Goal: Communication & Community: Answer question/provide support

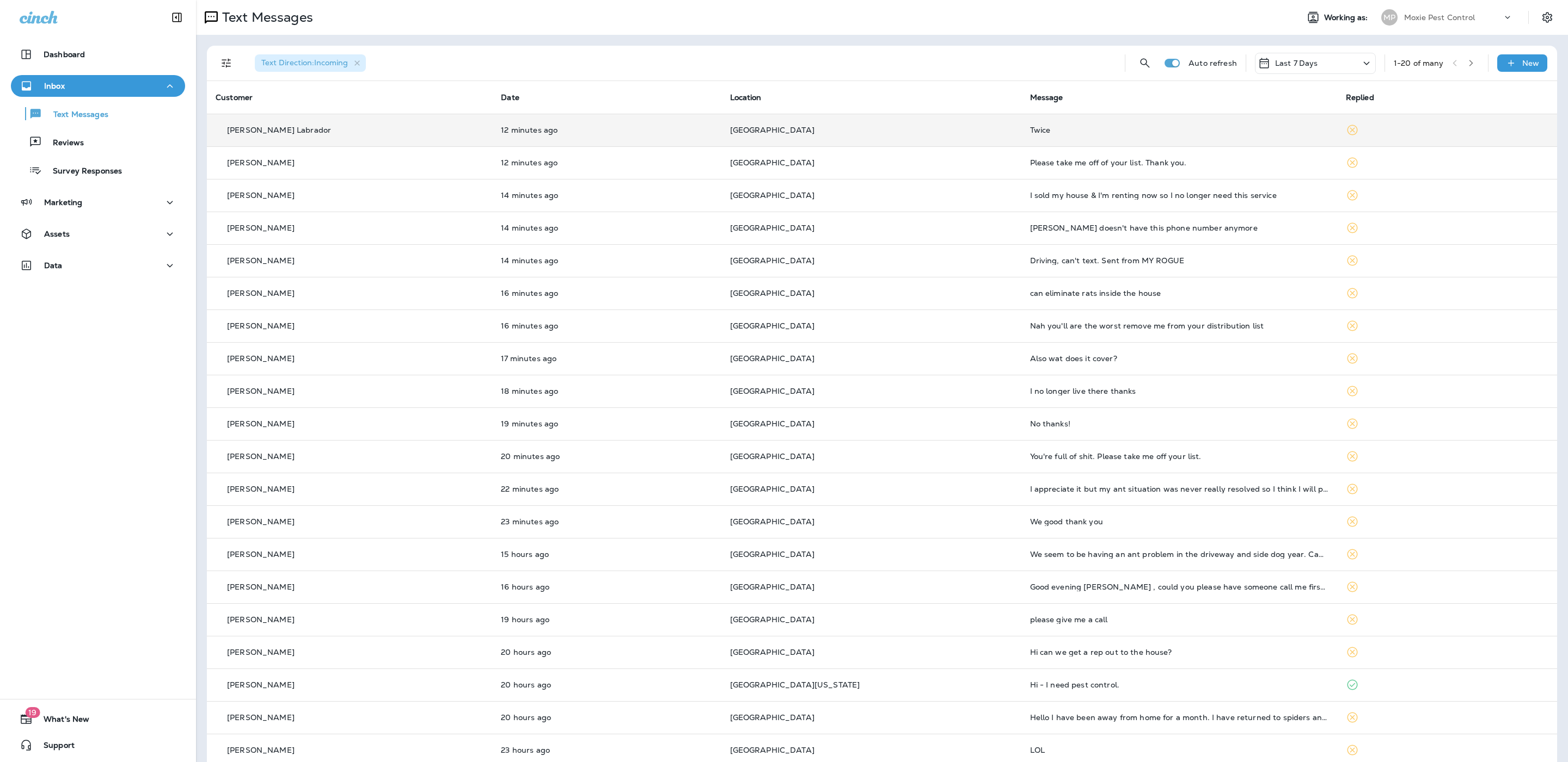
click at [799, 137] on td "Twice" at bounding box center [1178, 130] width 316 height 33
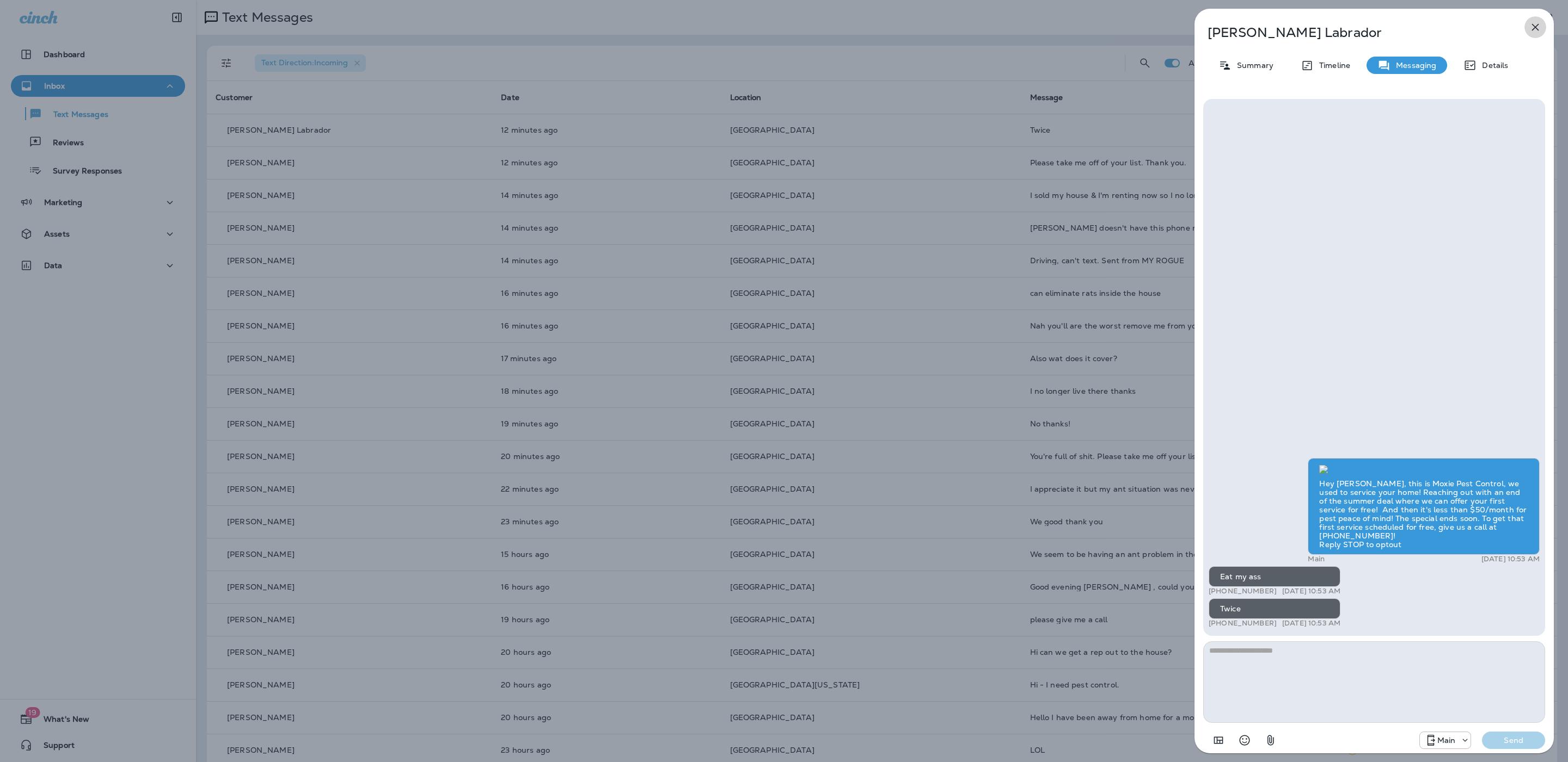
click at [799, 24] on icon "button" at bounding box center [1535, 27] width 14 height 14
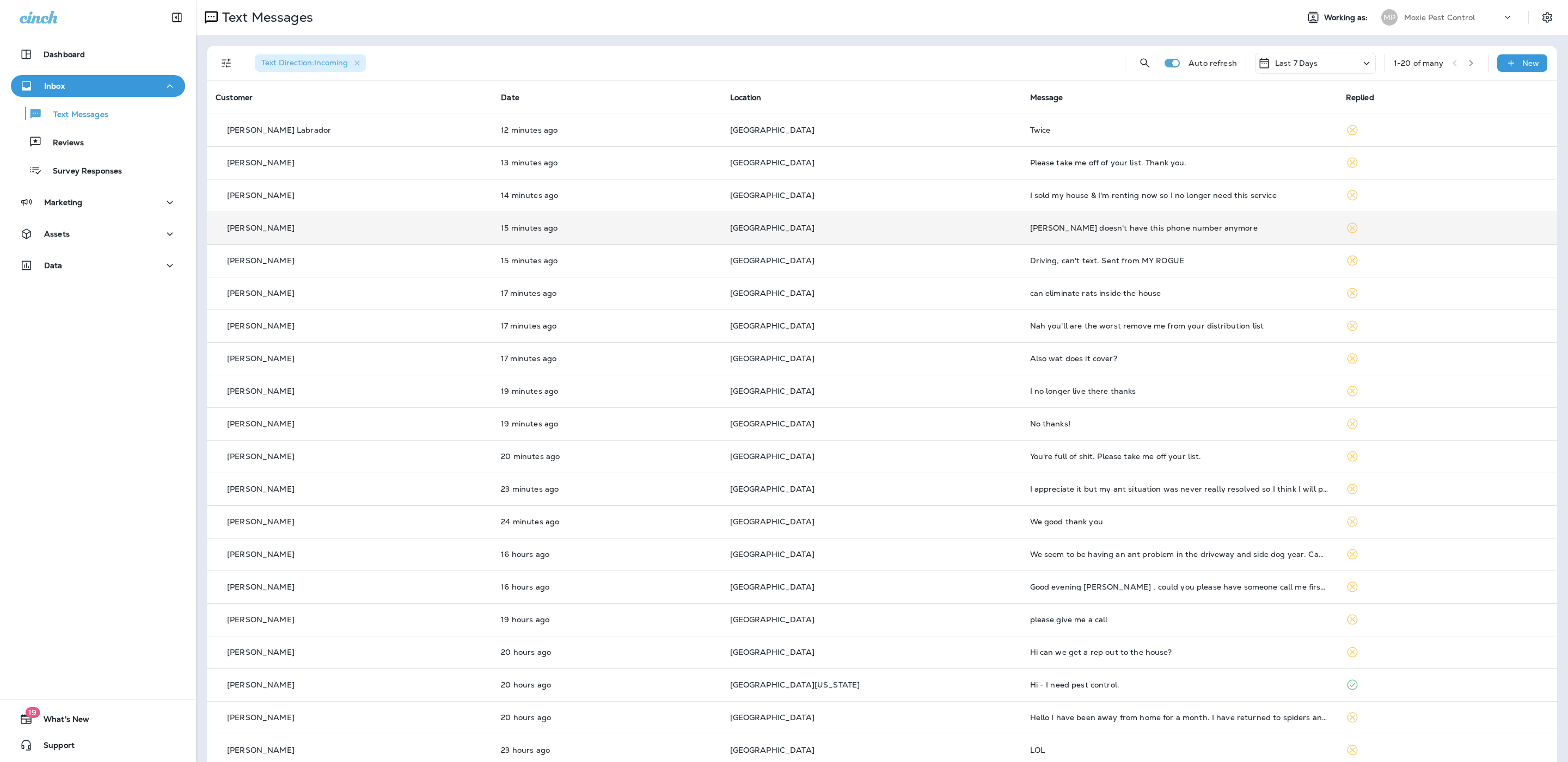
click at [799, 230] on div "[PERSON_NAME] doesn't have this phone number anymore" at bounding box center [1178, 228] width 298 height 9
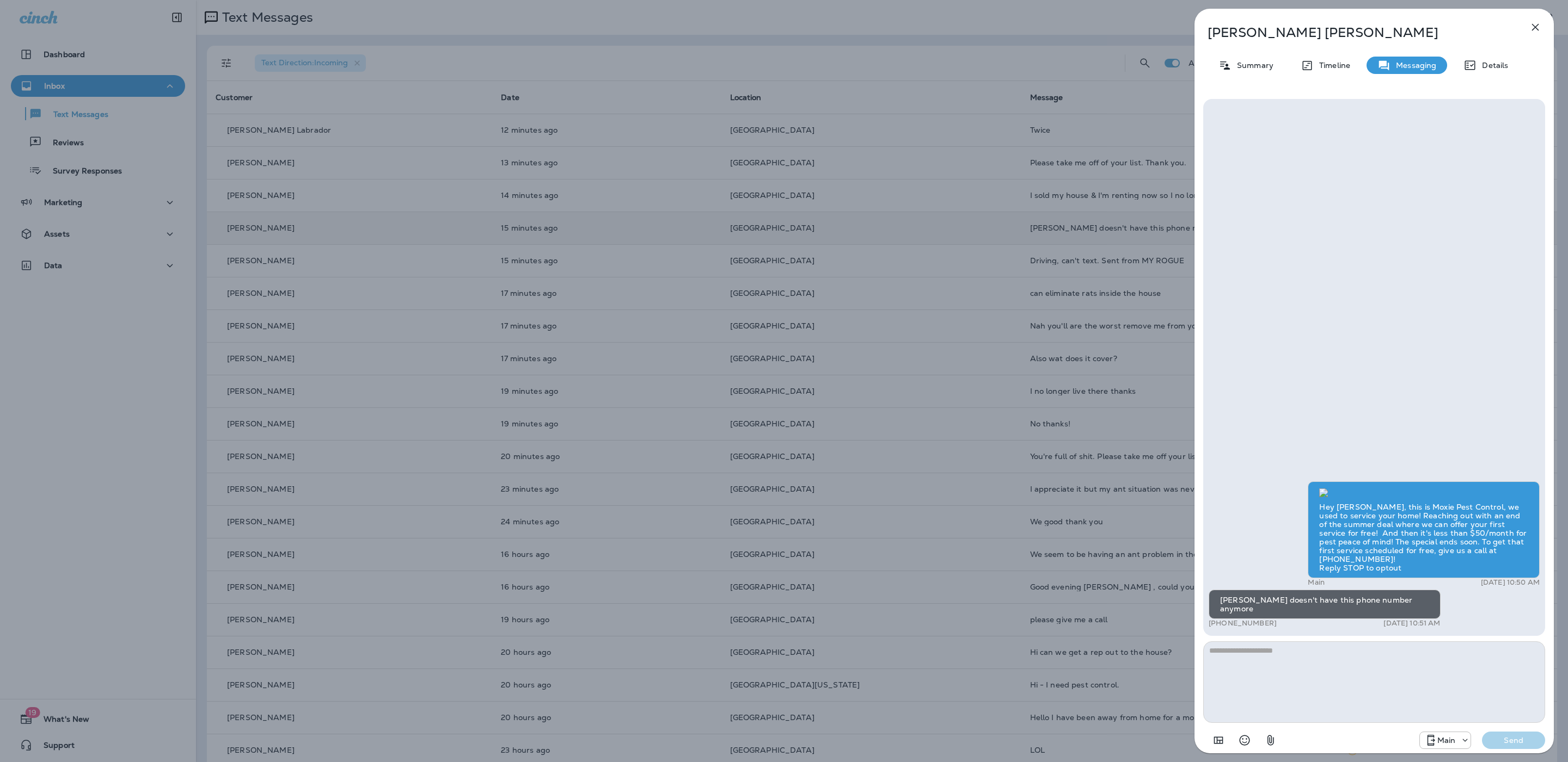
click at [799, 688] on textarea at bounding box center [1374, 682] width 342 height 82
type textarea "**********"
drag, startPoint x: 1377, startPoint y: 693, endPoint x: 1360, endPoint y: 692, distance: 17.0
click at [799, 693] on textarea at bounding box center [1374, 682] width 342 height 82
drag, startPoint x: 1257, startPoint y: 691, endPoint x: 1149, endPoint y: 558, distance: 171.3
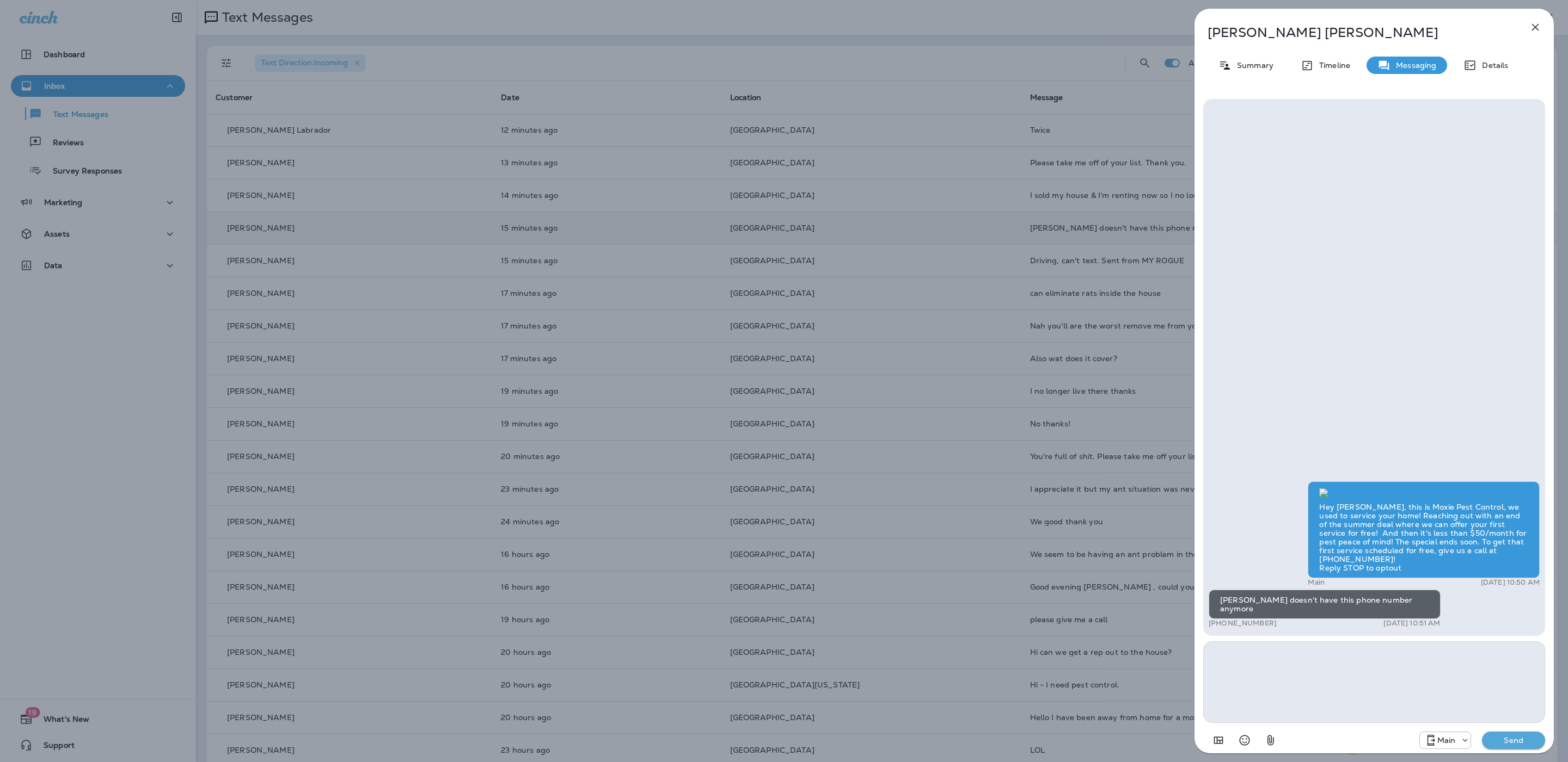
click at [799, 558] on div "Nancy Meder Summary Timeline Messaging Details Hey Nancy, this is Moxie Pest Co…" at bounding box center [784, 381] width 1568 height 762
click at [799, 672] on textarea at bounding box center [1374, 682] width 342 height 82
click at [799, 649] on textarea at bounding box center [1374, 682] width 342 height 82
type textarea "**********"
click at [799, 746] on button "Send" at bounding box center [1513, 741] width 63 height 17
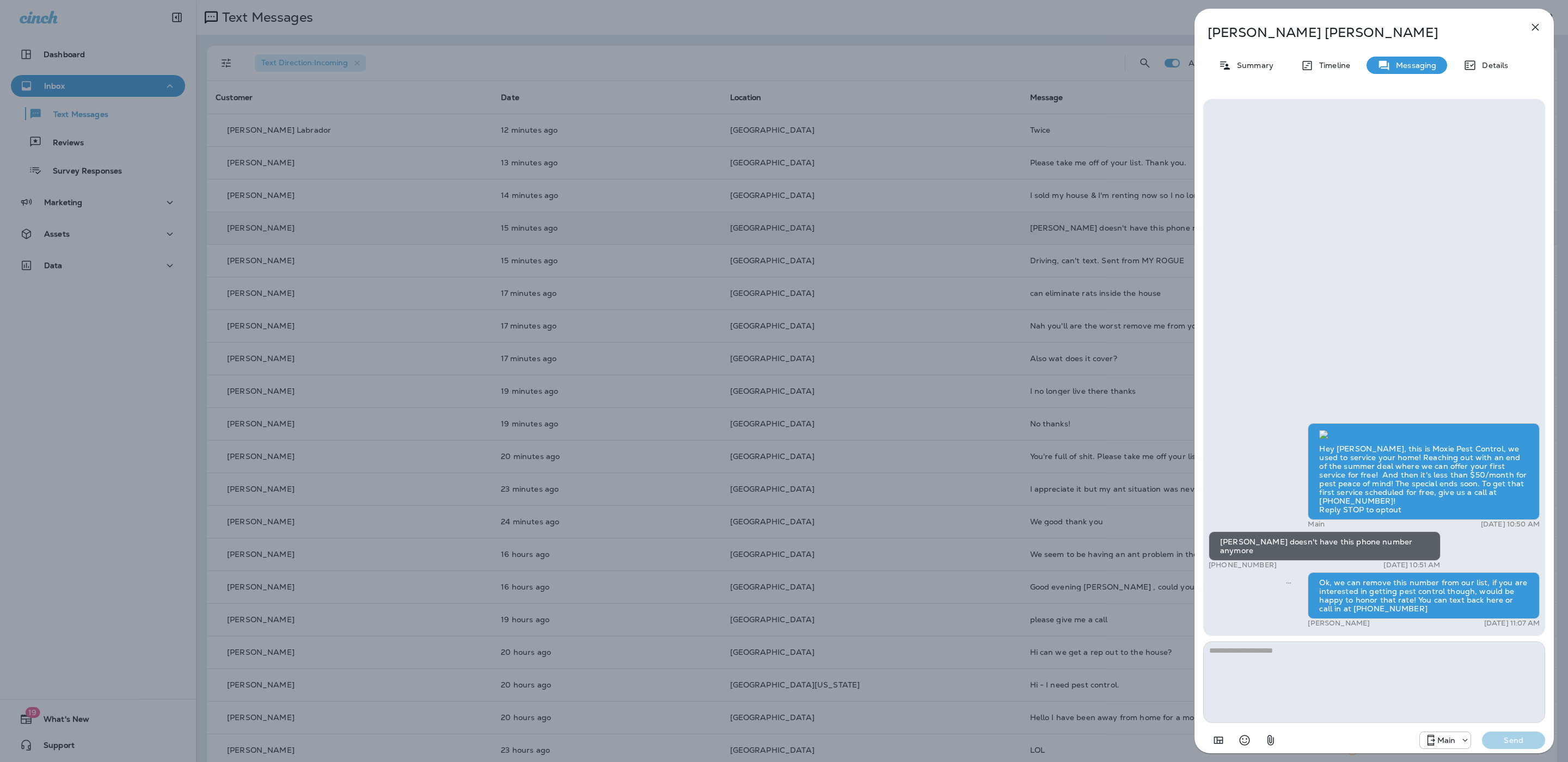
click at [799, 29] on icon "button" at bounding box center [1535, 27] width 14 height 14
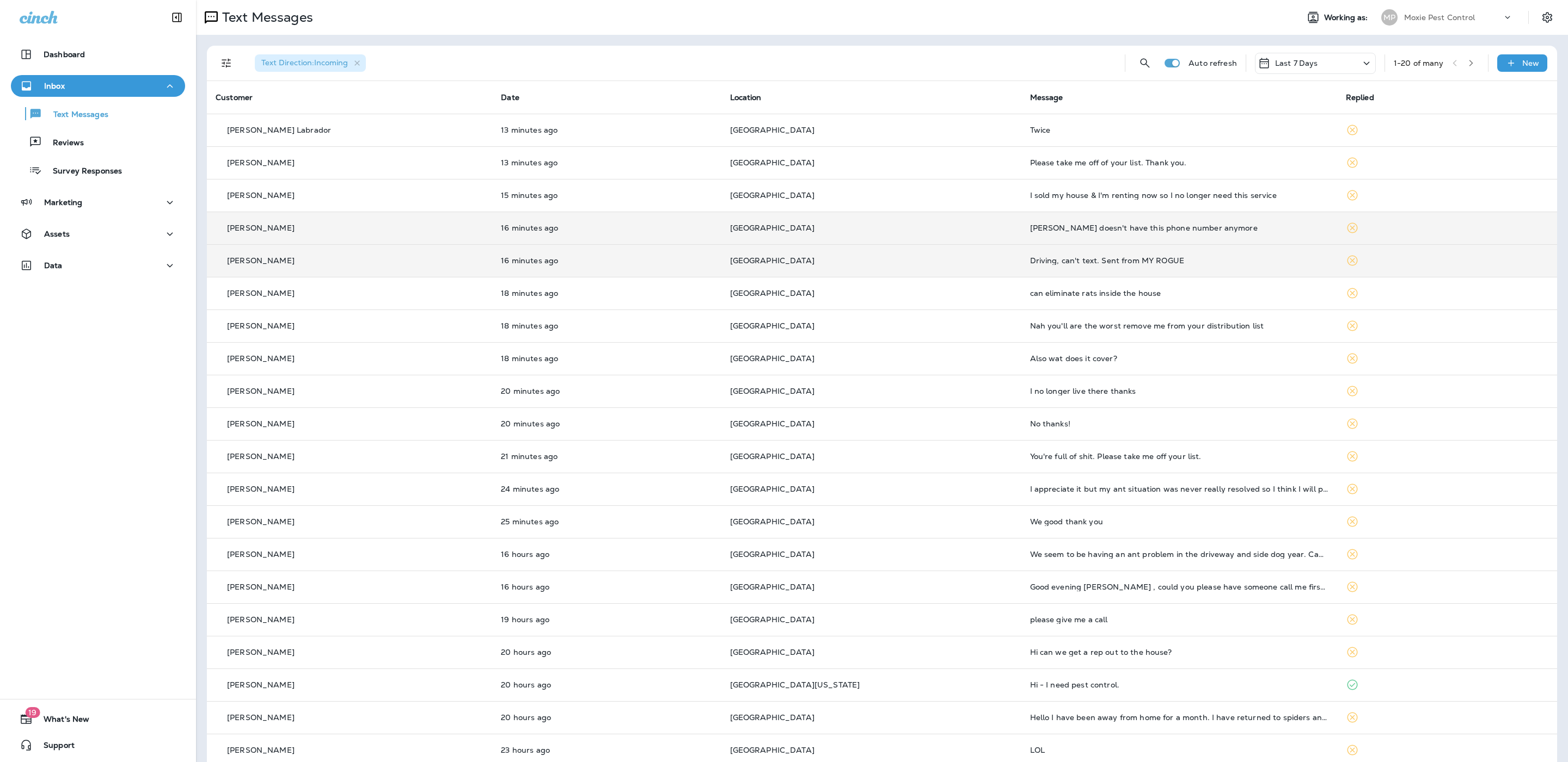
click at [799, 266] on td "Driving, can't text. Sent from MY ROGUE" at bounding box center [1178, 260] width 316 height 33
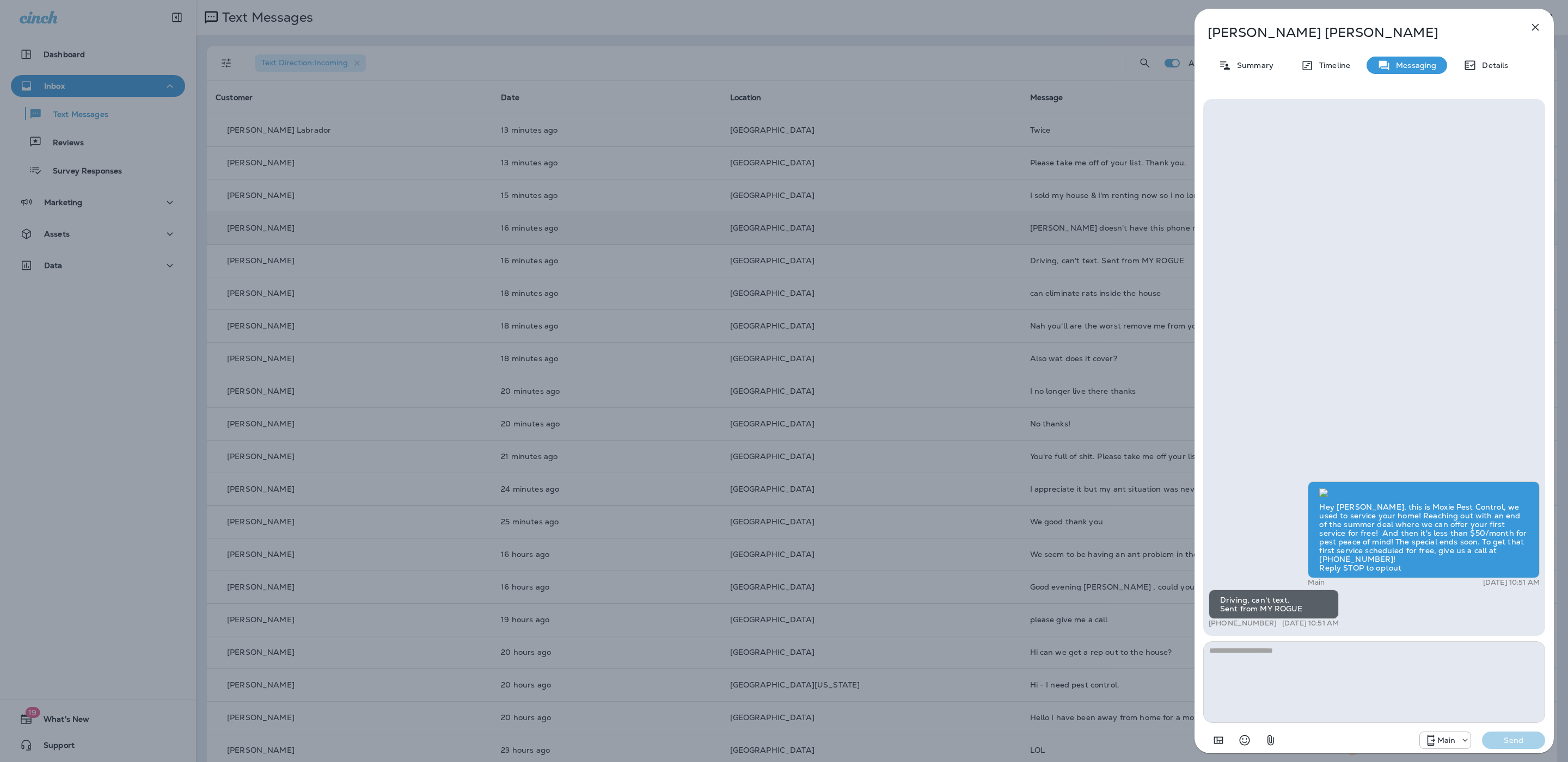
click at [799, 679] on textarea at bounding box center [1374, 682] width 342 height 82
drag, startPoint x: 1361, startPoint y: 669, endPoint x: 1437, endPoint y: 650, distance: 78.3
click at [799, 650] on textarea "**********" at bounding box center [1374, 682] width 342 height 82
type textarea "**********"
click at [799, 744] on p "Send" at bounding box center [1513, 741] width 45 height 10
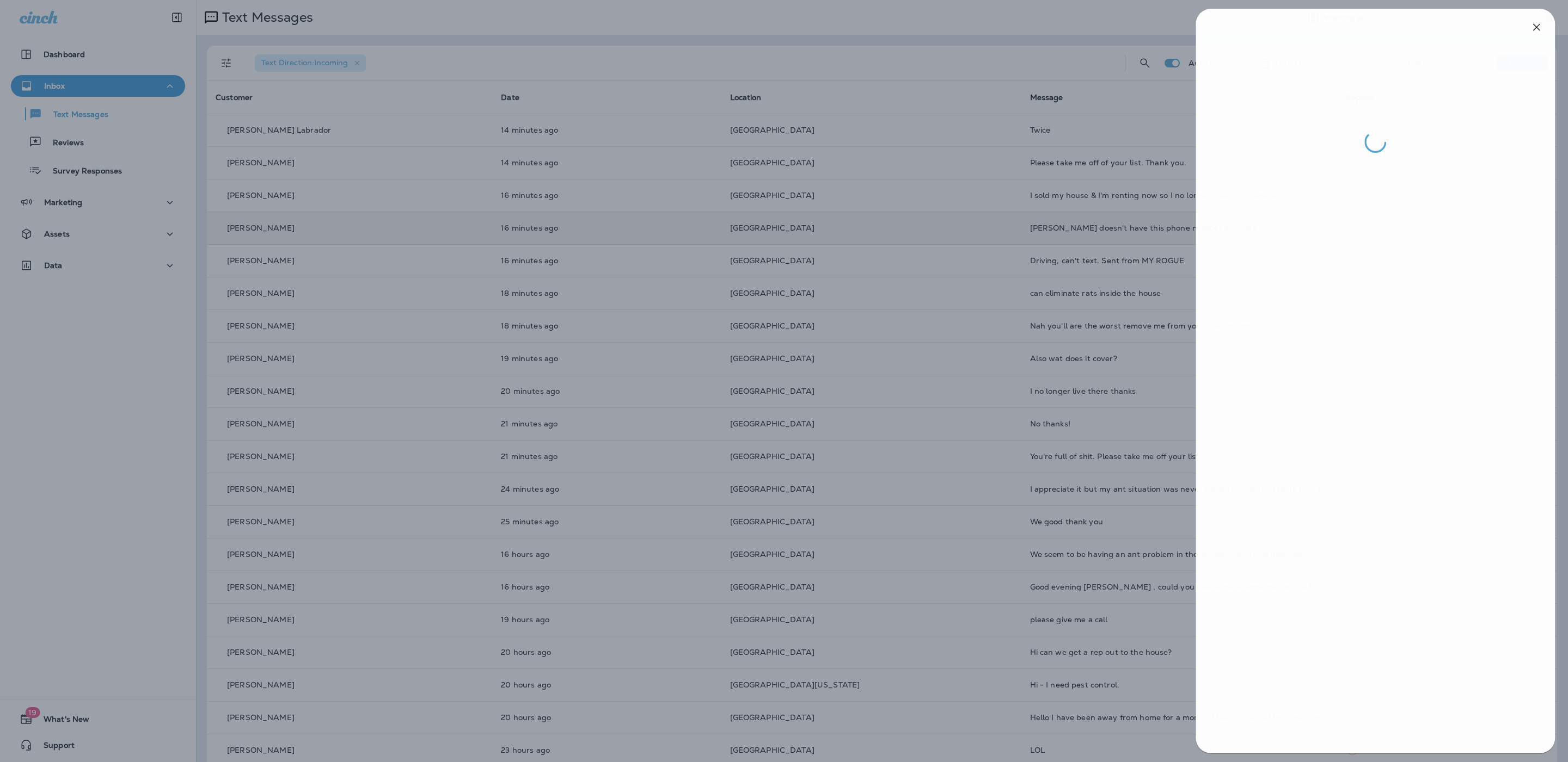
click at [799, 489] on div at bounding box center [784, 381] width 1568 height 762
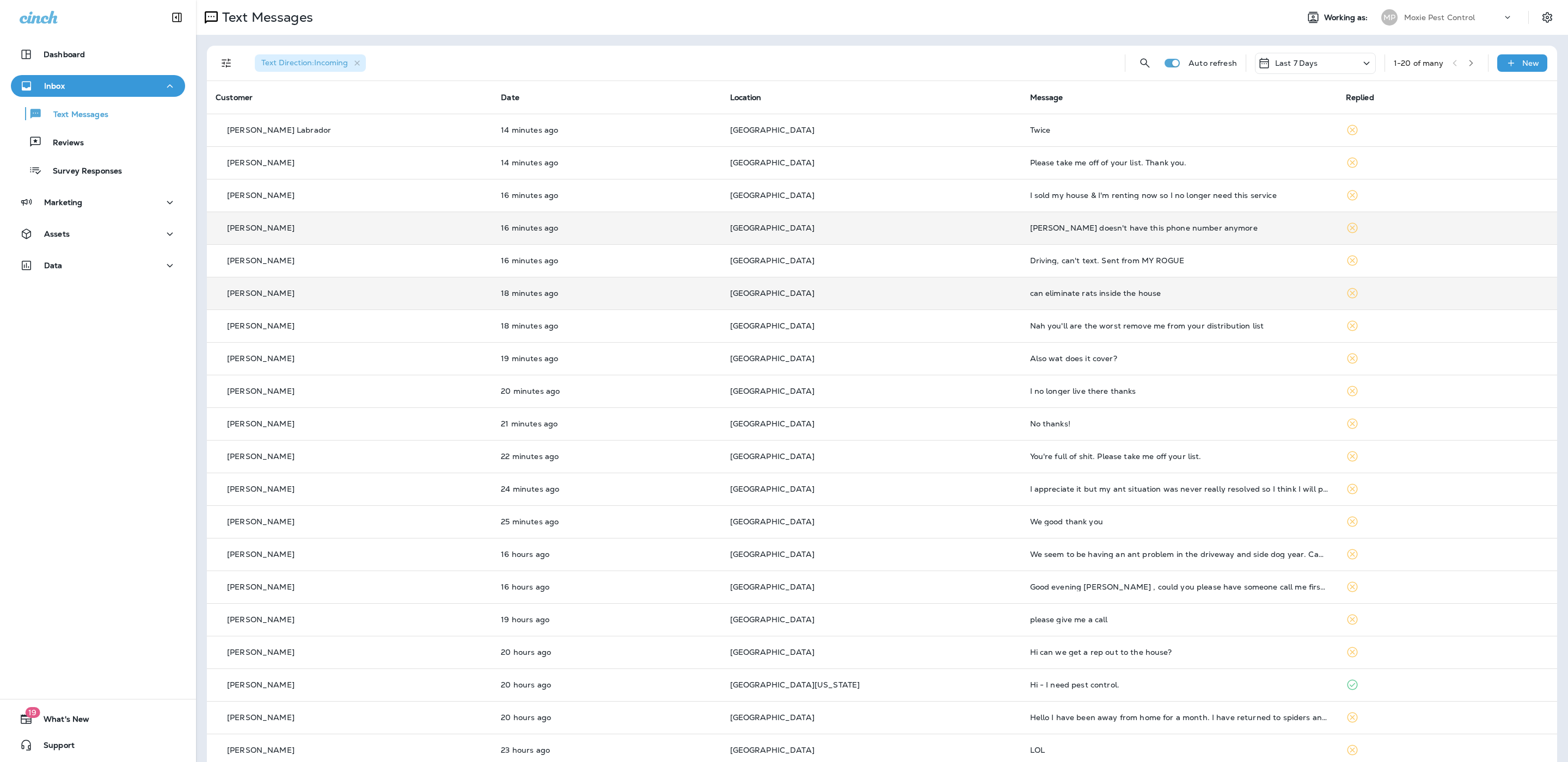
click at [799, 293] on div "can eliminate rats inside the house" at bounding box center [1178, 293] width 298 height 9
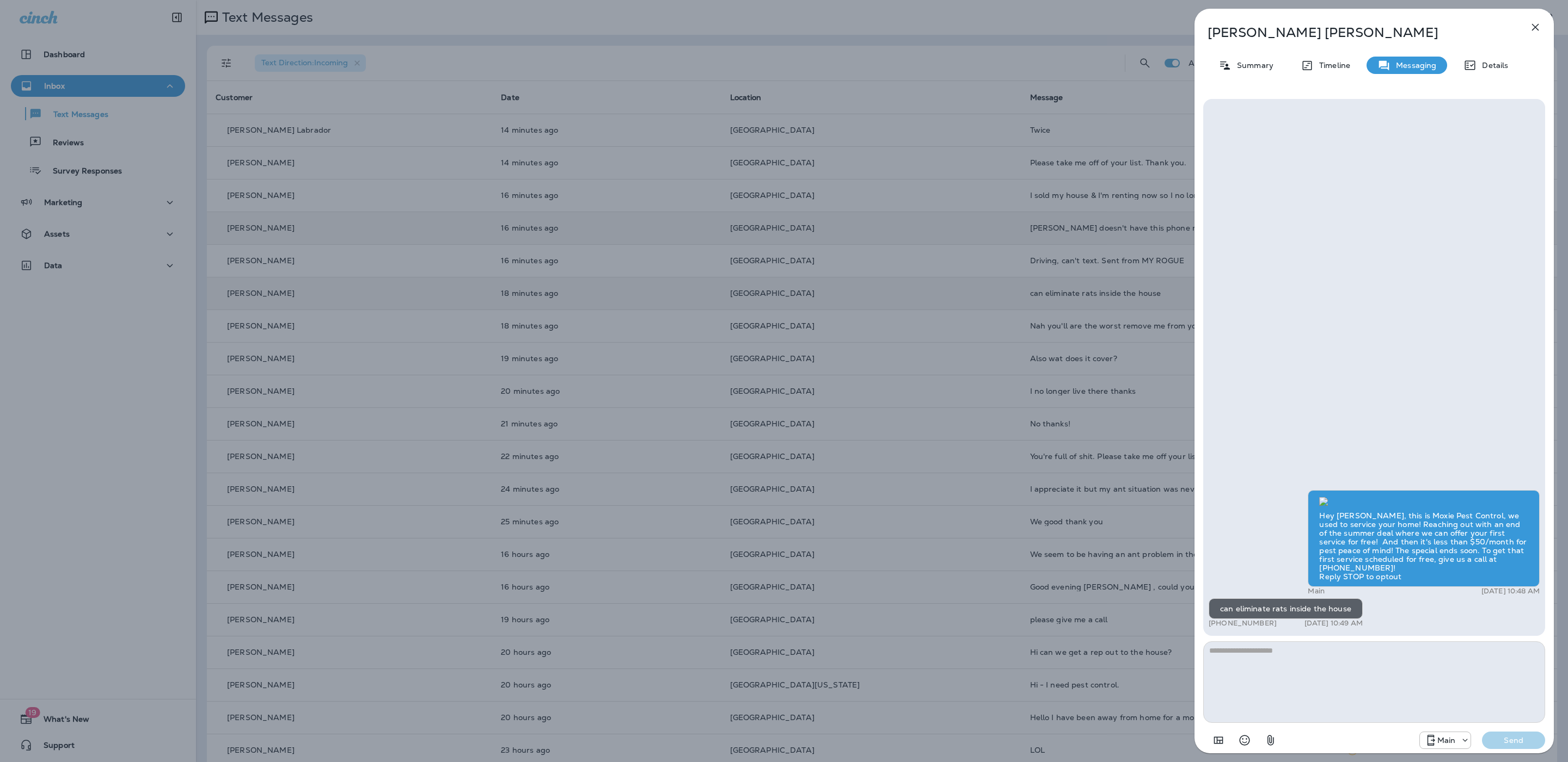
click at [799, 659] on textarea at bounding box center [1374, 682] width 342 height 82
type textarea "**********"
click at [799, 738] on p "Send" at bounding box center [1513, 741] width 45 height 10
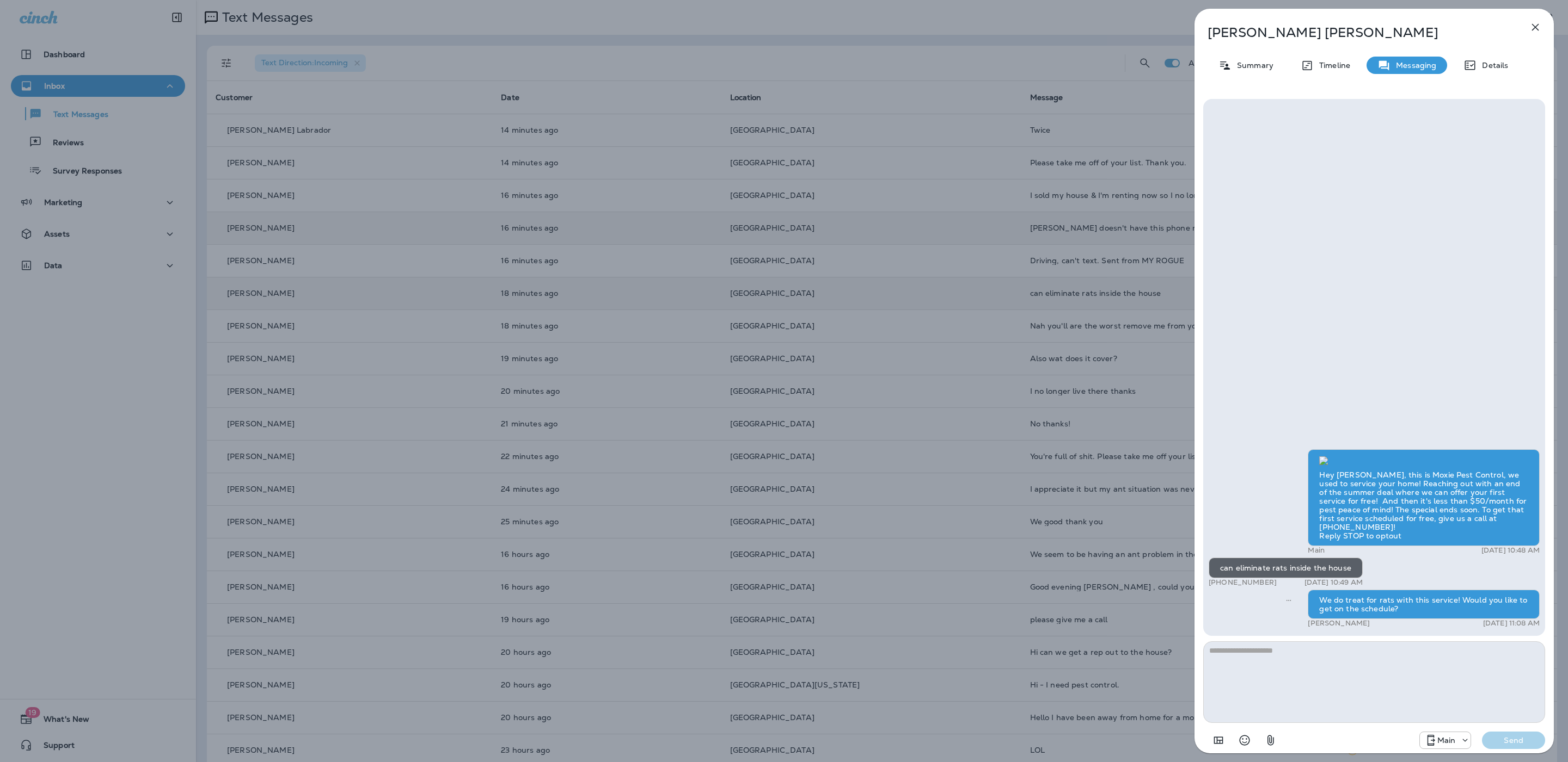
click at [799, 369] on div "Sonia Macias Summary Timeline Messaging Details Hey Sonia, this is Moxie Pest C…" at bounding box center [784, 381] width 1568 height 762
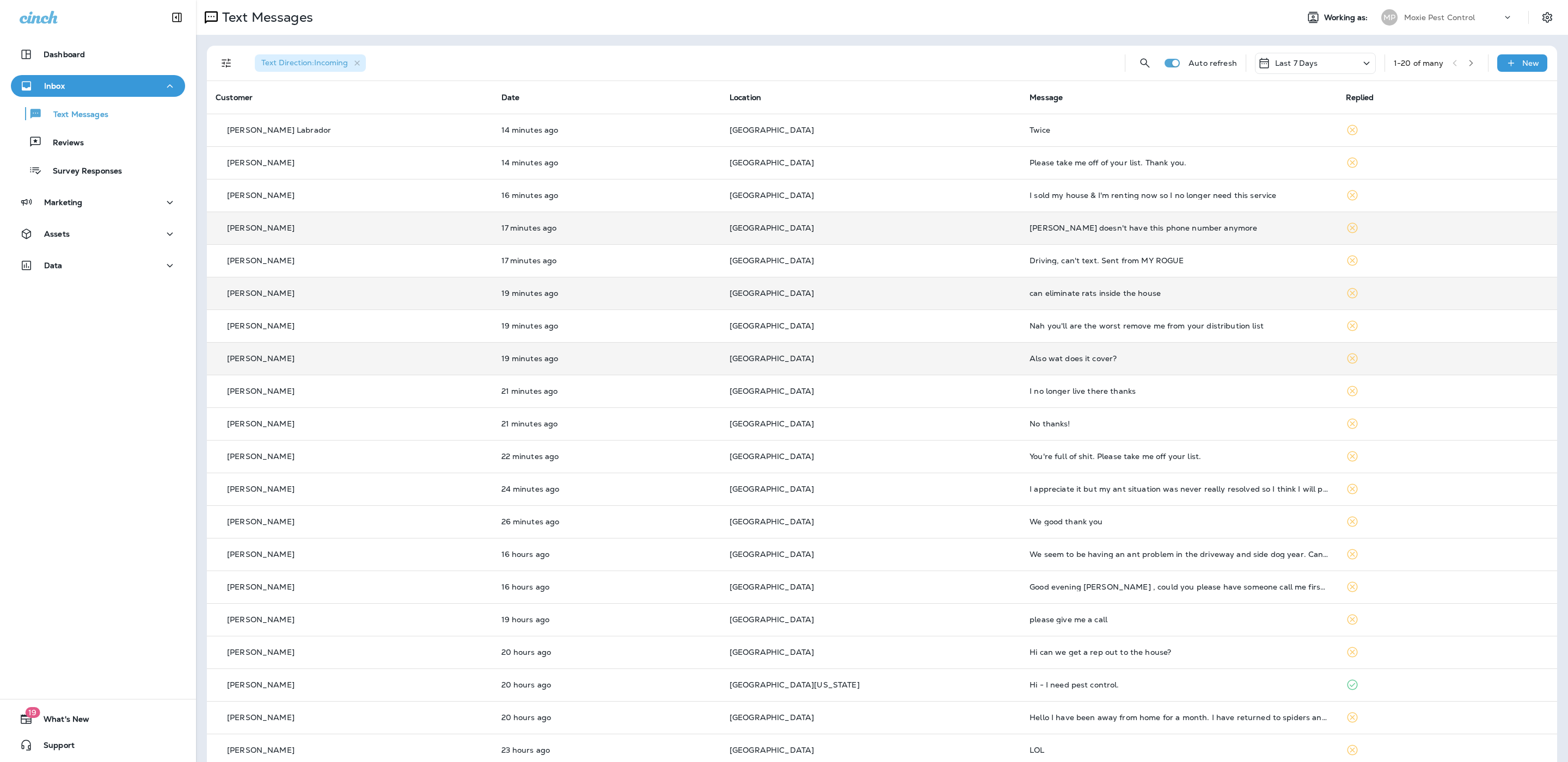
click at [799, 364] on td "Also wat does it cover?" at bounding box center [1178, 359] width 316 height 33
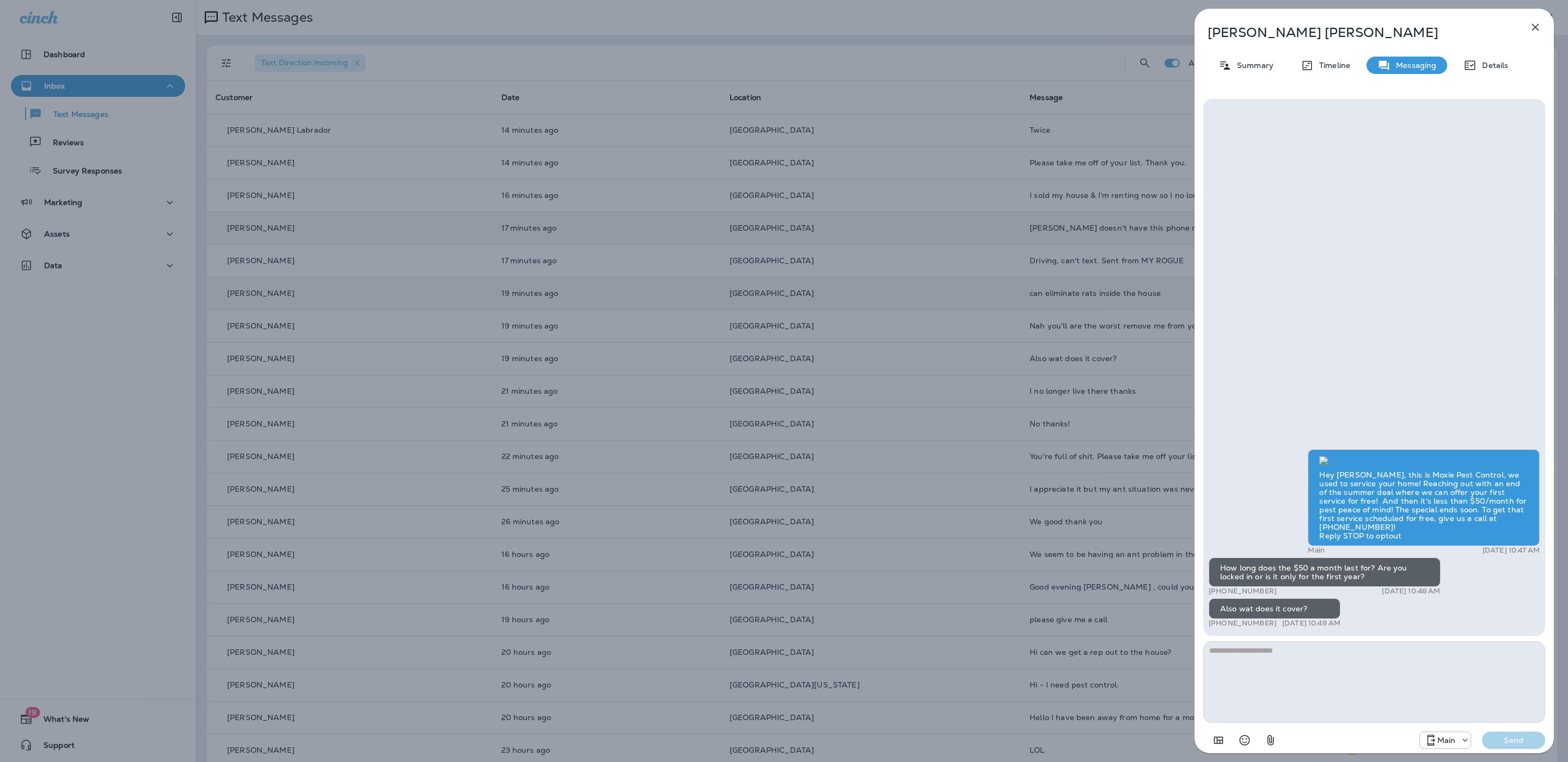
click at [799, 678] on textarea at bounding box center [1374, 682] width 342 height 82
paste textarea "**********"
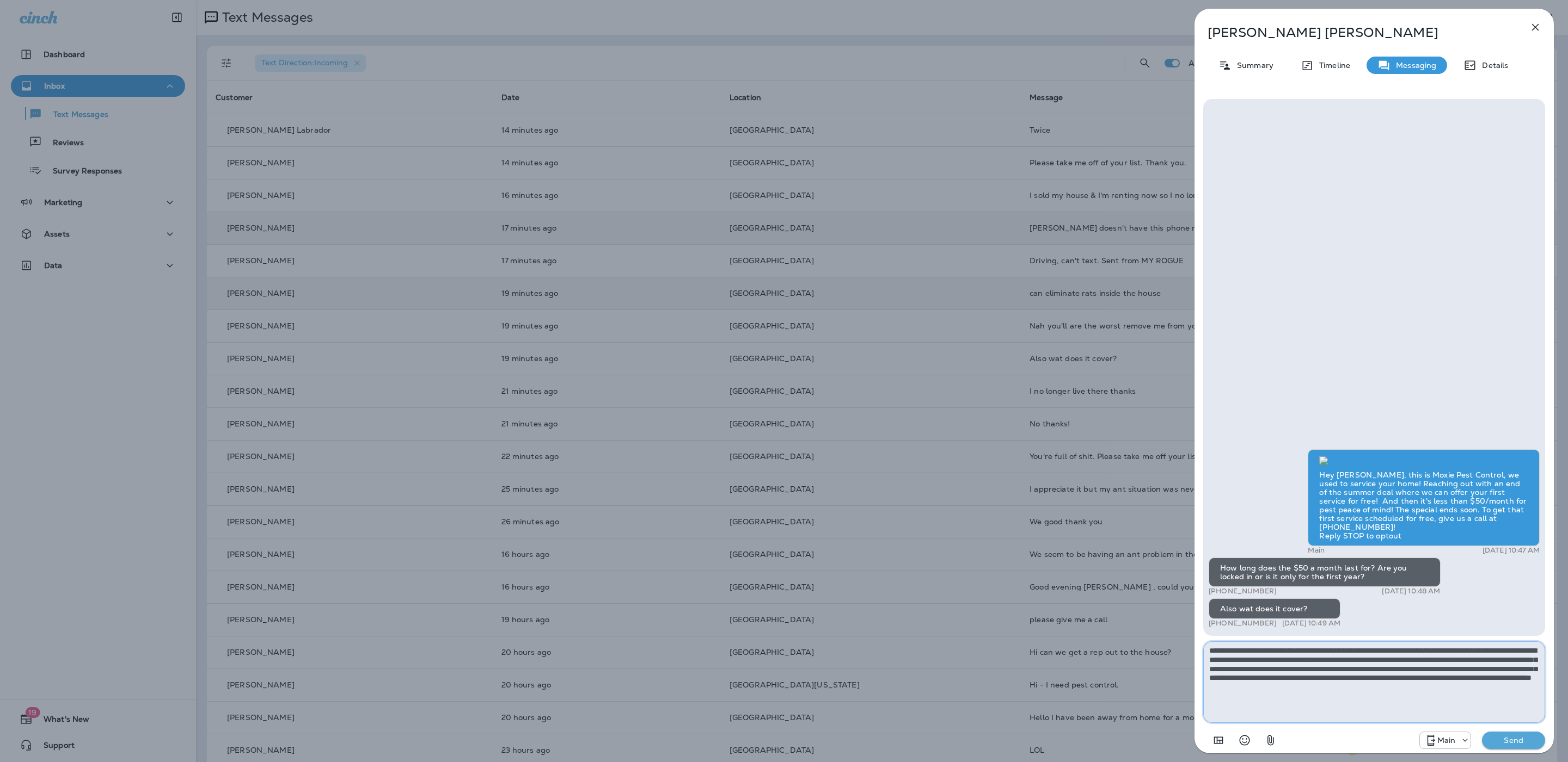
type textarea "**********"
click at [799, 748] on button "Send" at bounding box center [1513, 741] width 63 height 17
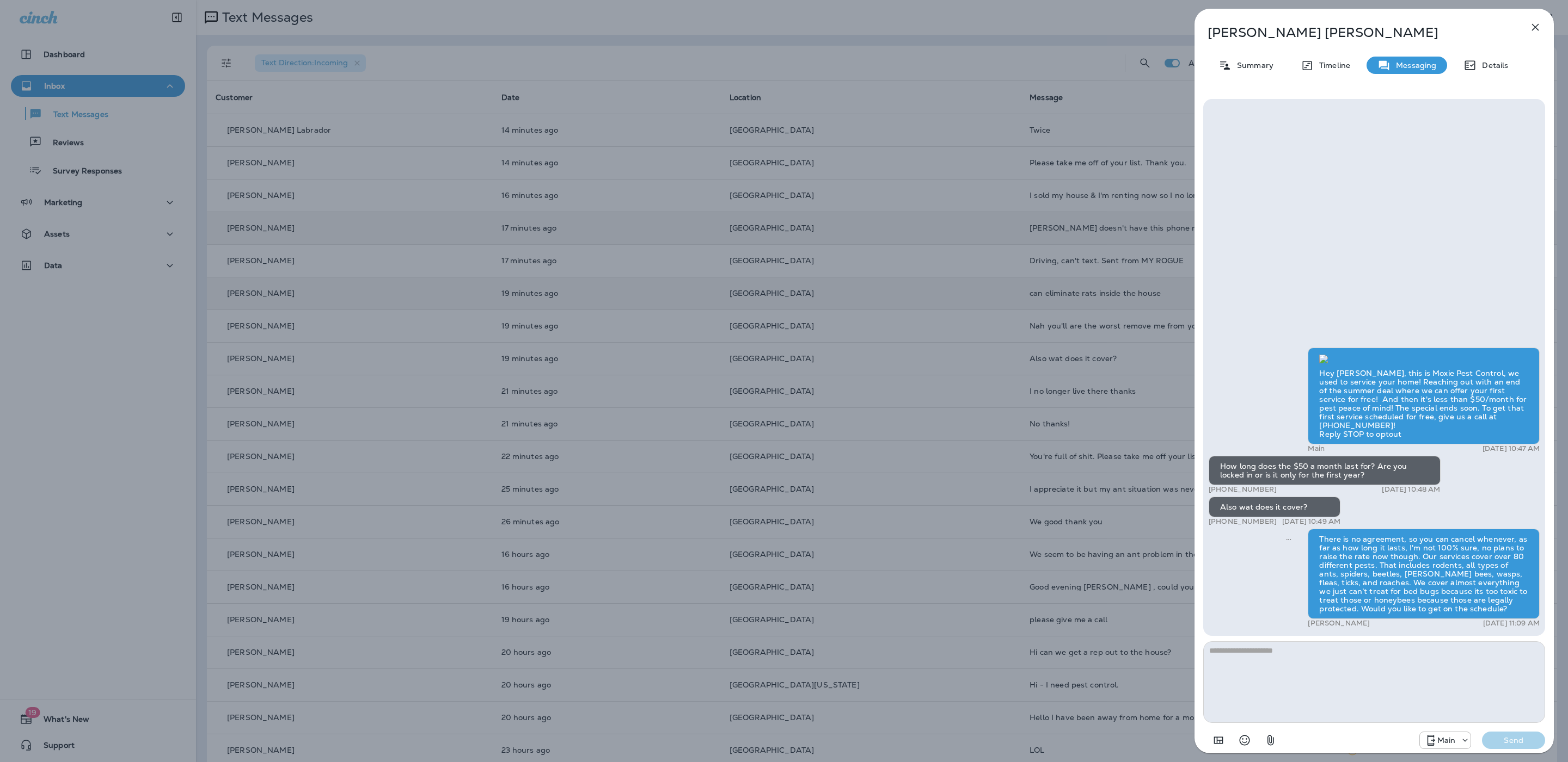
click at [799, 432] on div "Daniel Myer Summary Timeline Messaging Details Hey Daniel, this is Moxie Pest C…" at bounding box center [784, 381] width 1568 height 762
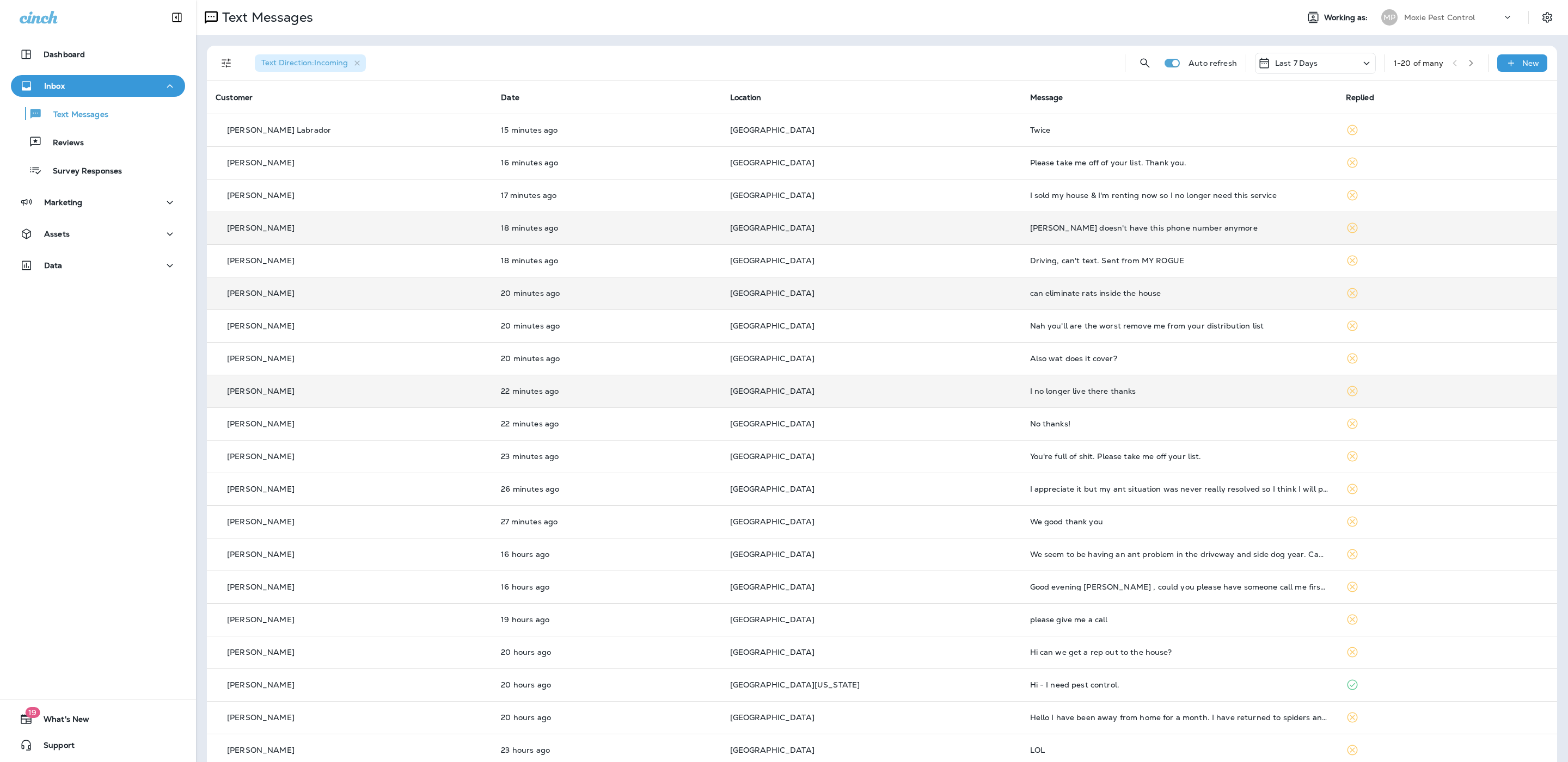
click at [799, 390] on div "I no longer live there thanks" at bounding box center [1178, 391] width 298 height 9
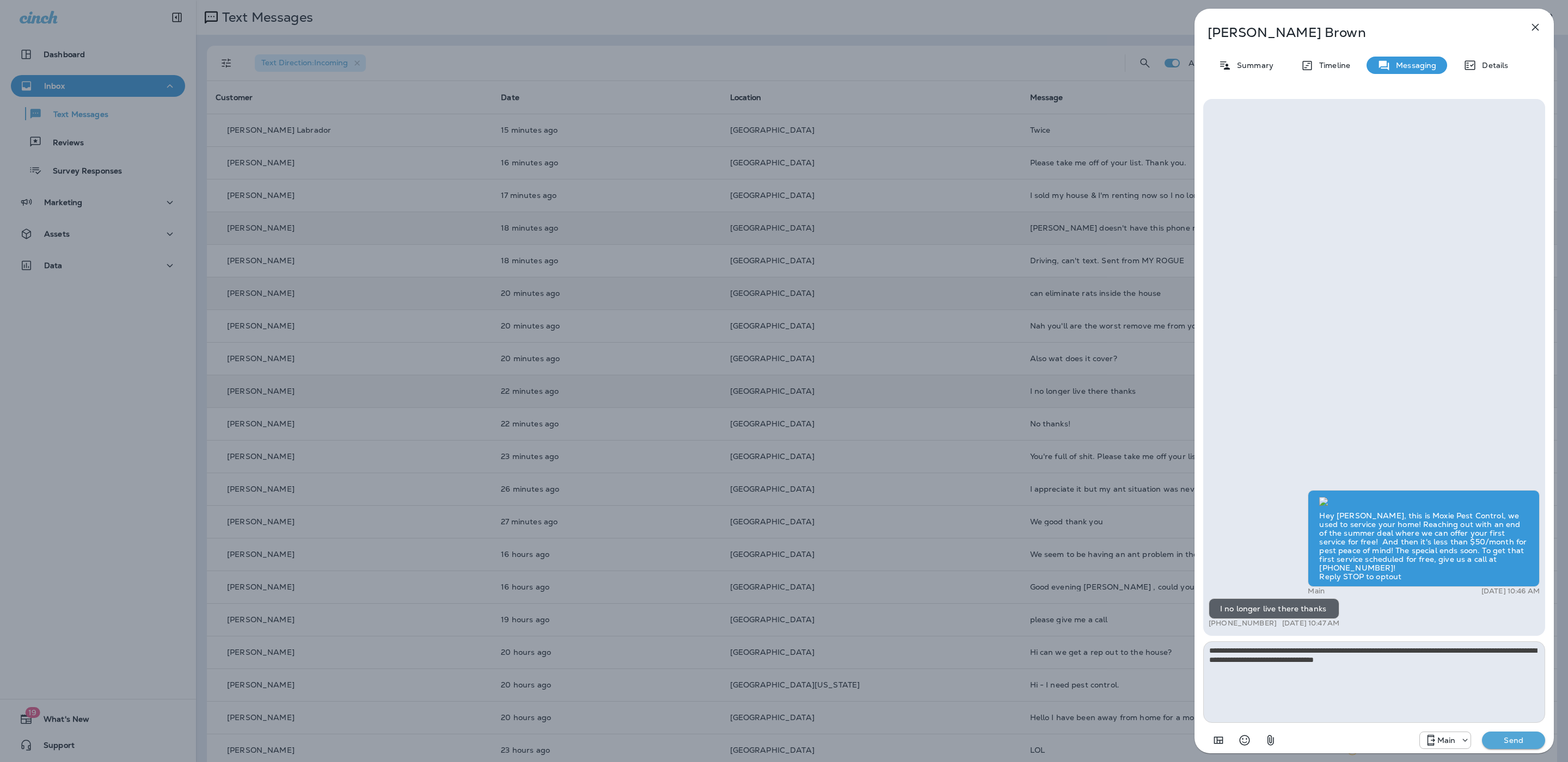
type textarea "**********"
click at [799, 741] on div "**********" at bounding box center [1374, 425] width 359 height 669
click at [799, 736] on p "Send" at bounding box center [1513, 741] width 45 height 10
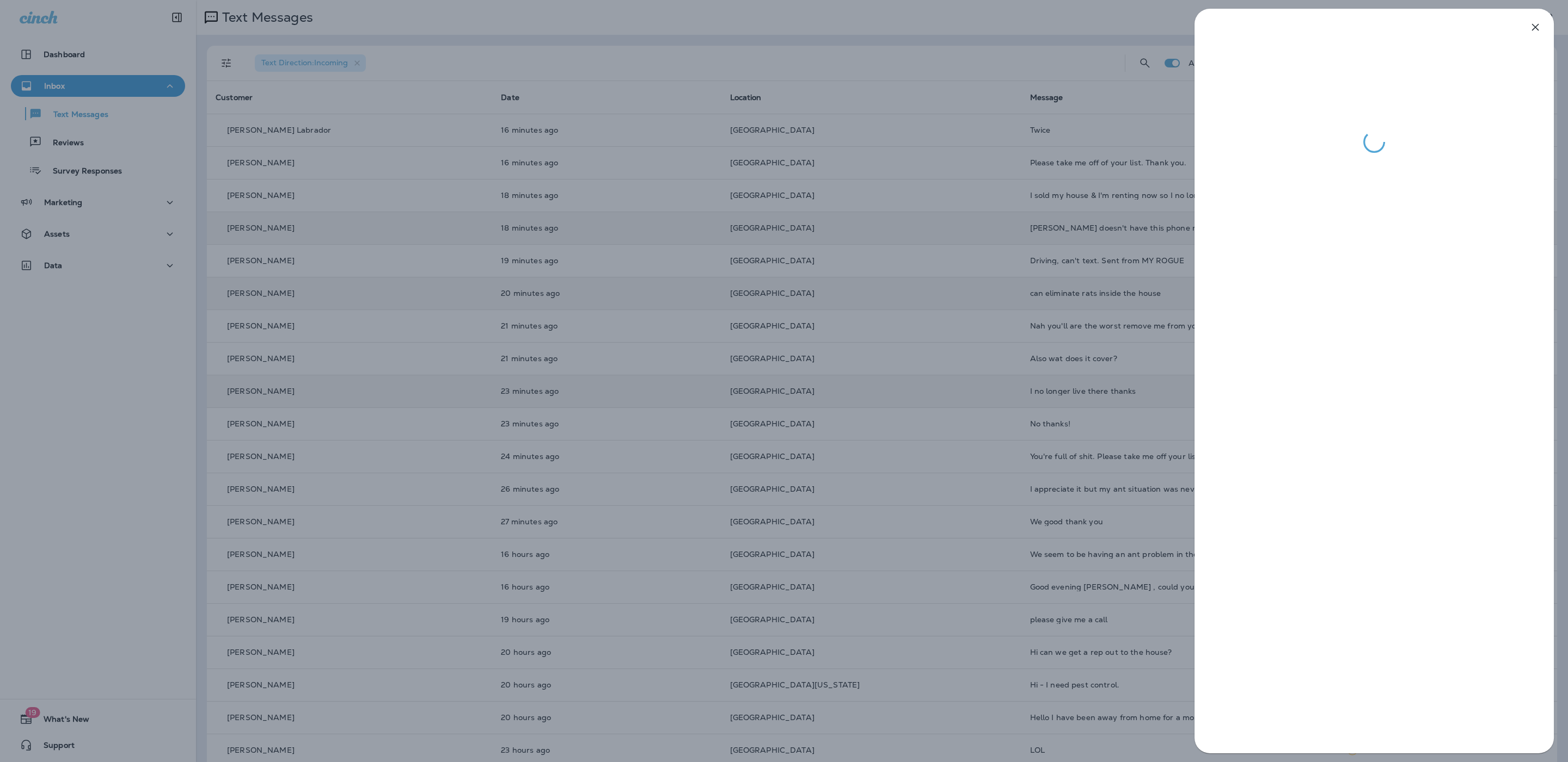
click at [799, 400] on div at bounding box center [784, 381] width 1568 height 762
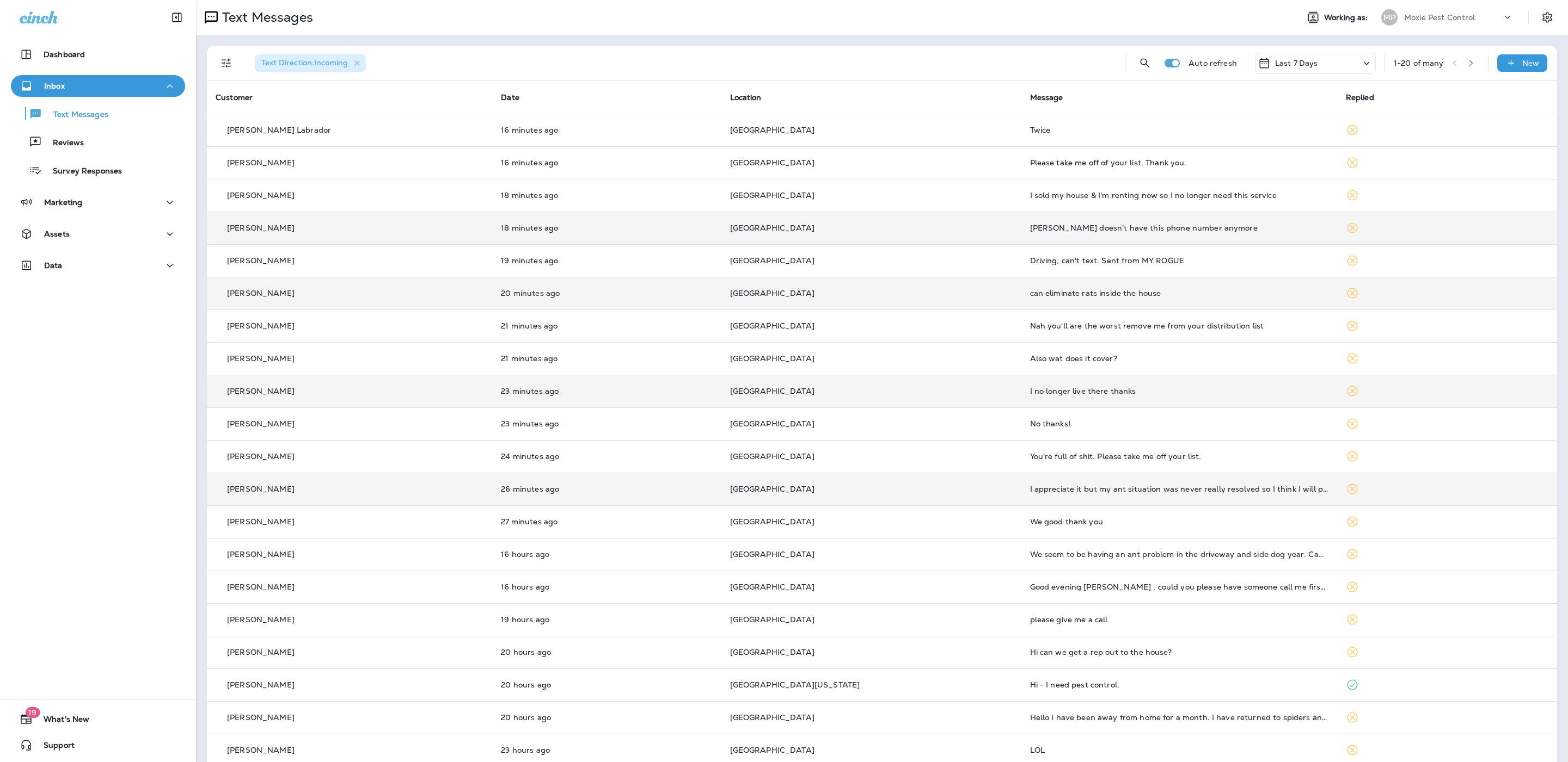
click at [799, 494] on div "I appreciate it but my ant situation was never really resolved so I think I wil…" at bounding box center [1178, 489] width 298 height 9
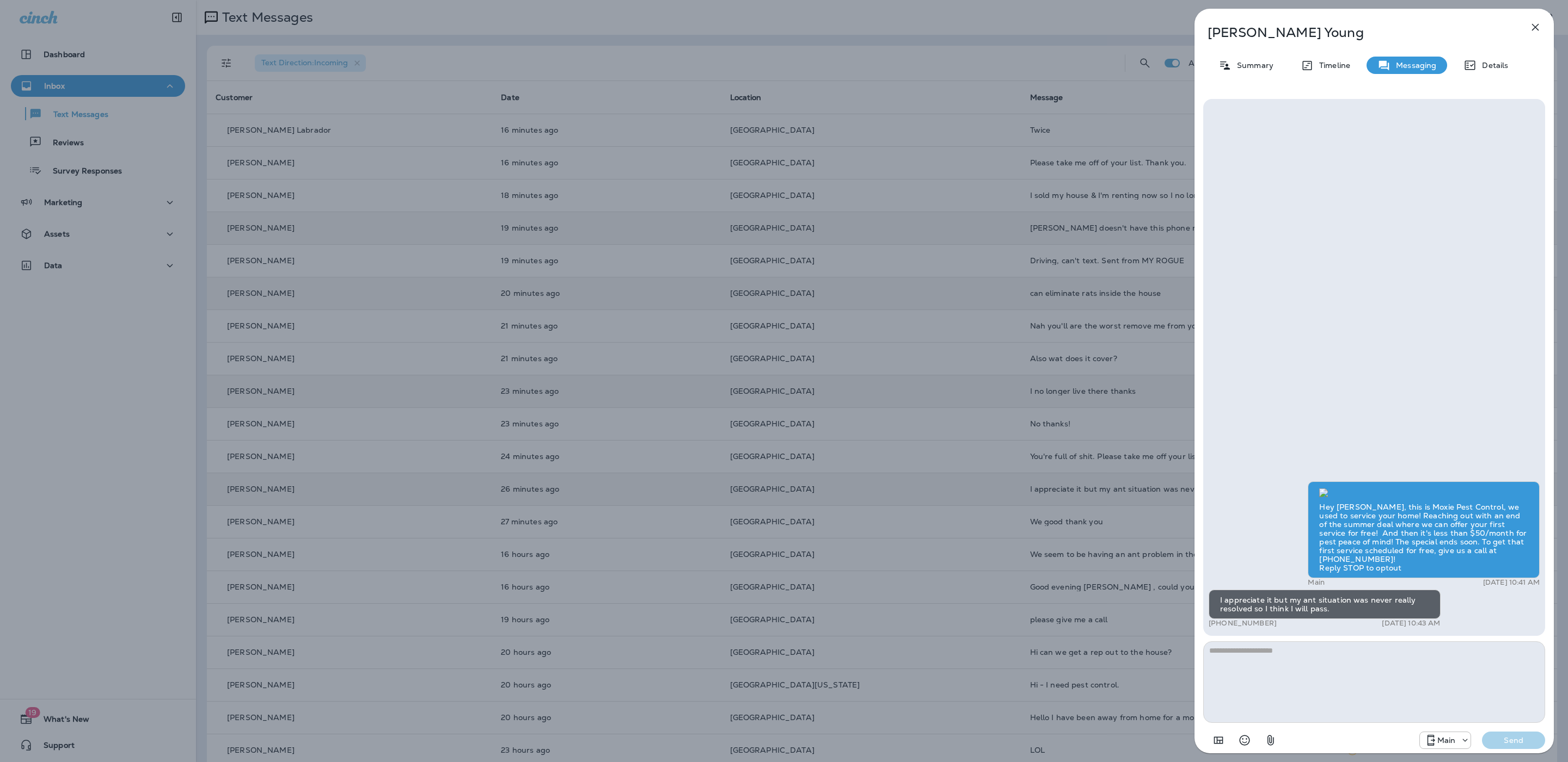
click at [799, 652] on textarea at bounding box center [1374, 682] width 342 height 82
type textarea "**********"
click at [799, 732] on button "Send" at bounding box center [1513, 741] width 63 height 17
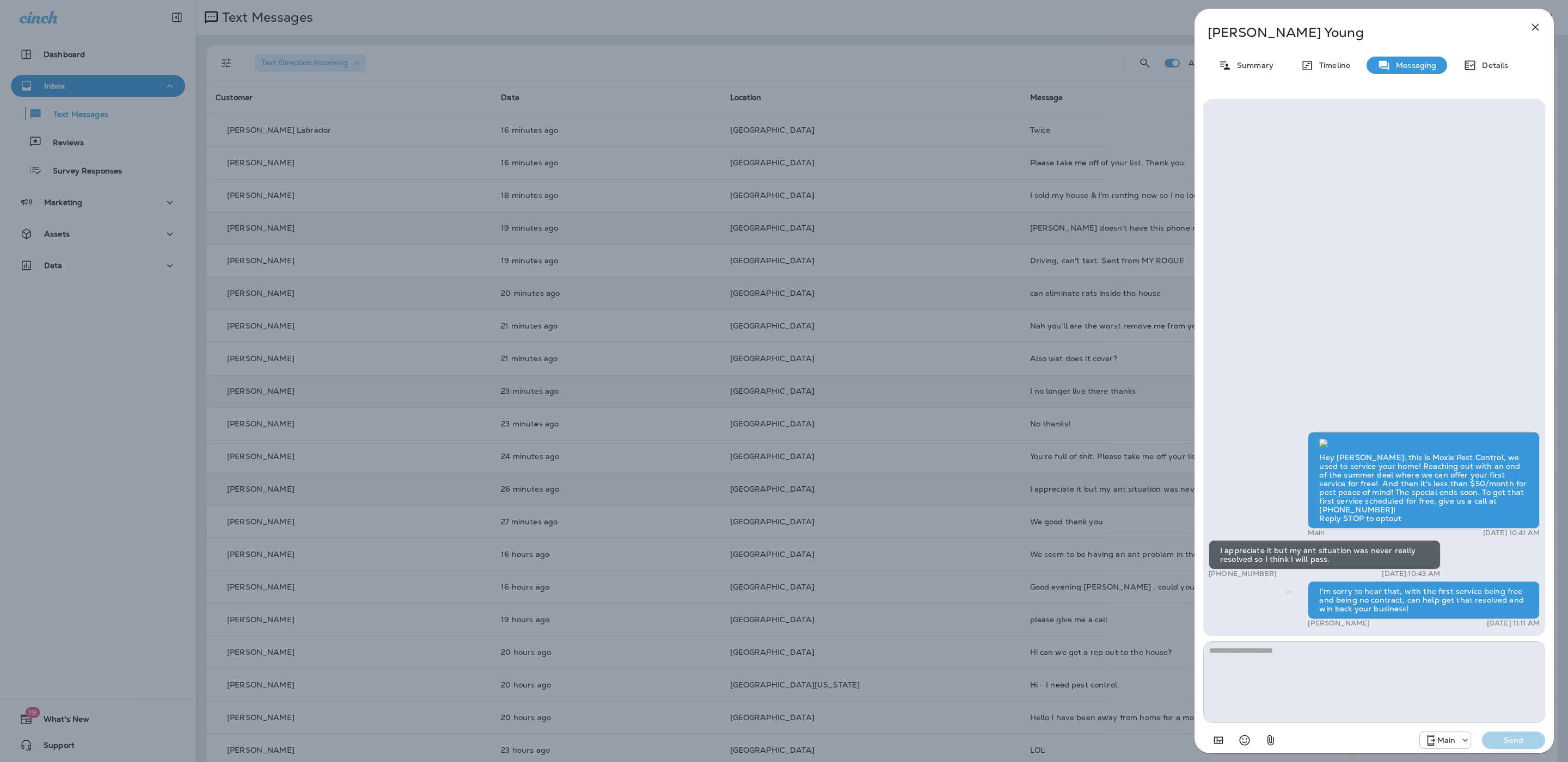
click at [799, 490] on div "Caroline Young Summary Timeline Messaging Details Hey Caroline, this is Moxie P…" at bounding box center [784, 381] width 1568 height 762
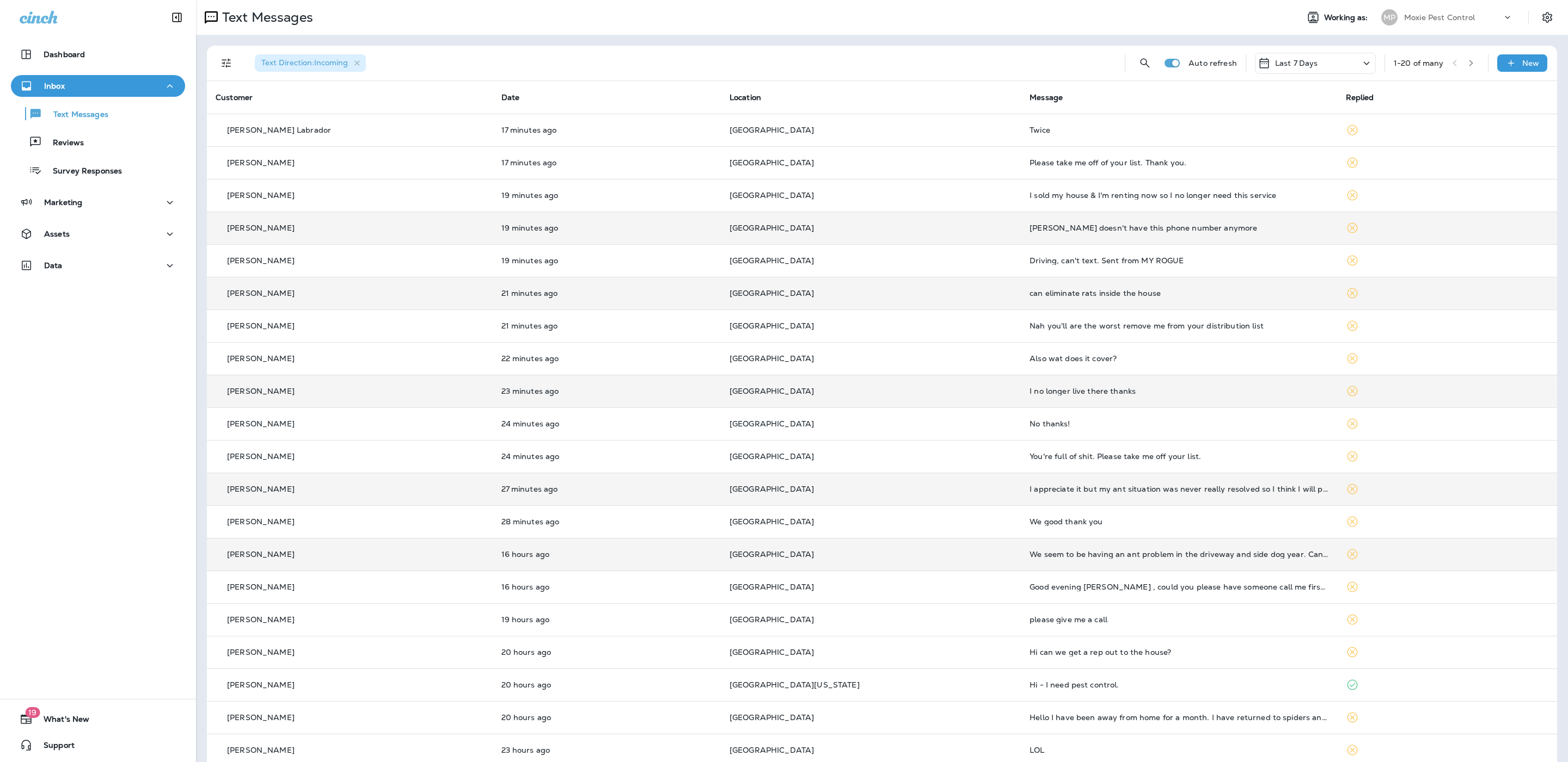
click at [799, 558] on div "We seem to be having an ant problem in the driveway and side dog year. Can you …" at bounding box center [1178, 554] width 298 height 9
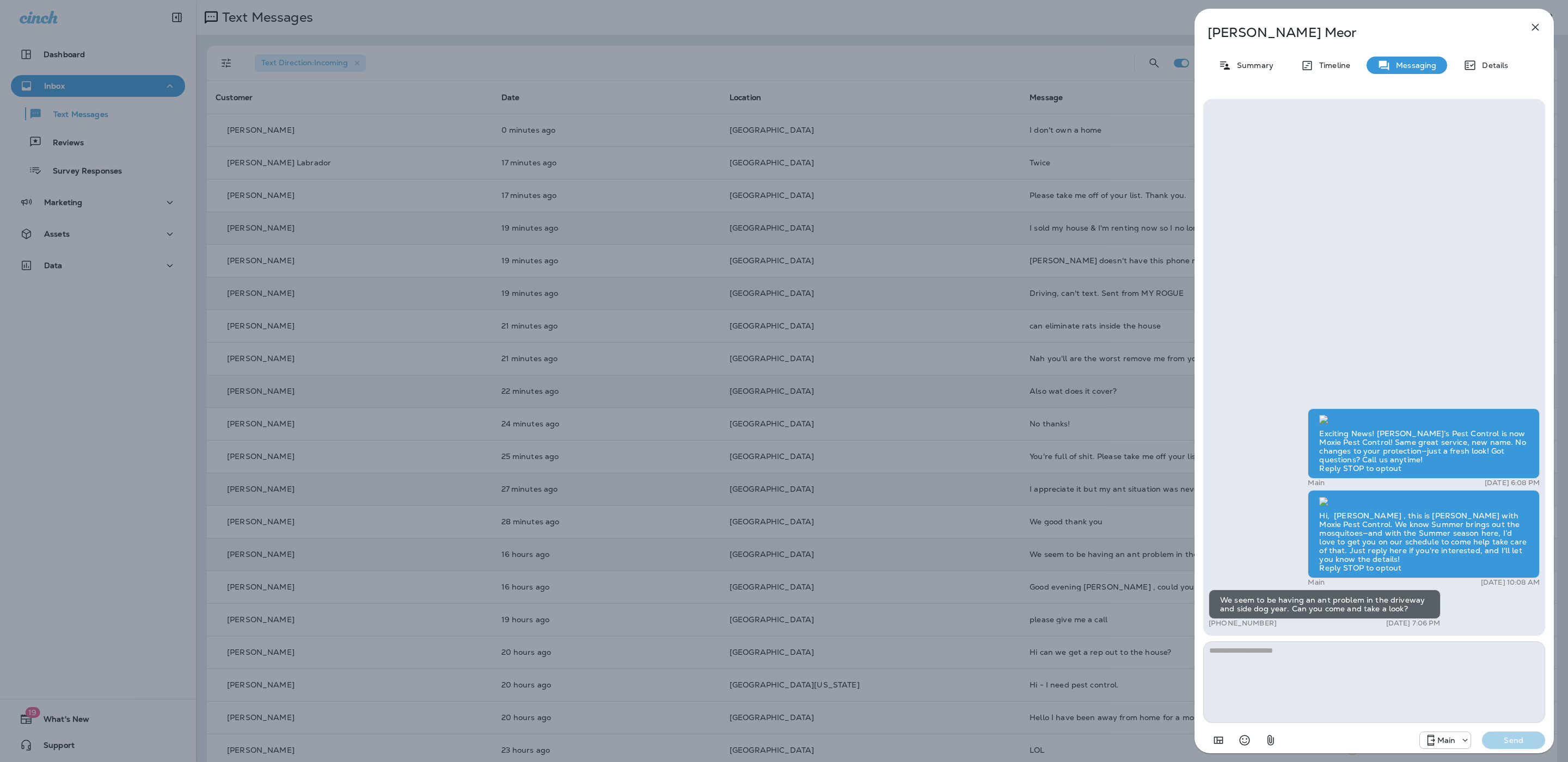
click at [799, 663] on textarea at bounding box center [1374, 682] width 342 height 82
type textarea "***"
click at [690, 372] on div "Nathan Meor Summary Timeline Messaging Details Exciting News! Joshua’s Pest Con…" at bounding box center [784, 381] width 1568 height 762
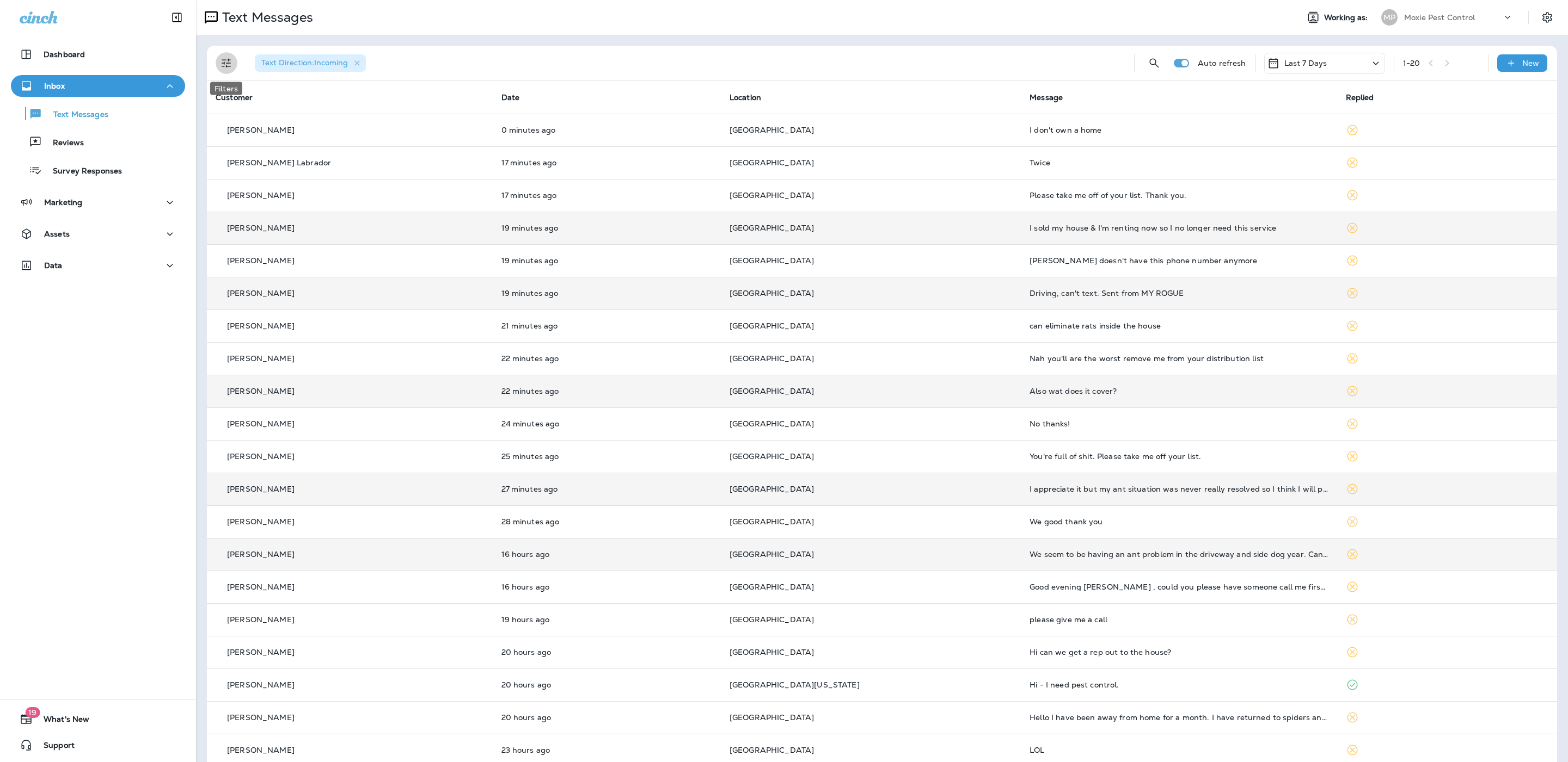
click at [230, 66] on icon "Filters" at bounding box center [227, 64] width 10 height 10
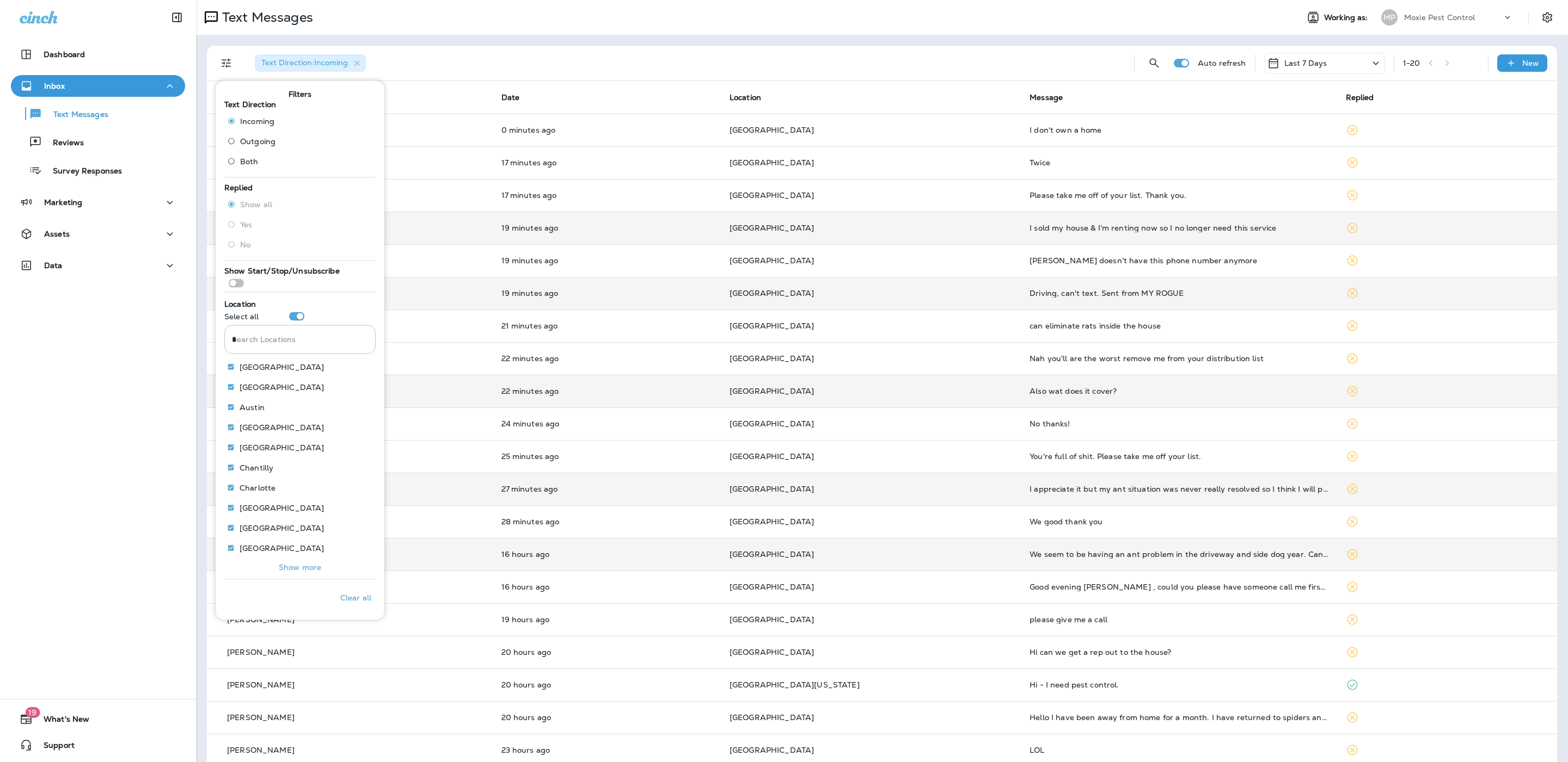
click at [303, 342] on input "*" at bounding box center [299, 340] width 151 height 29
type input "***"
click at [350, 367] on p "Only" at bounding box center [354, 367] width 18 height 9
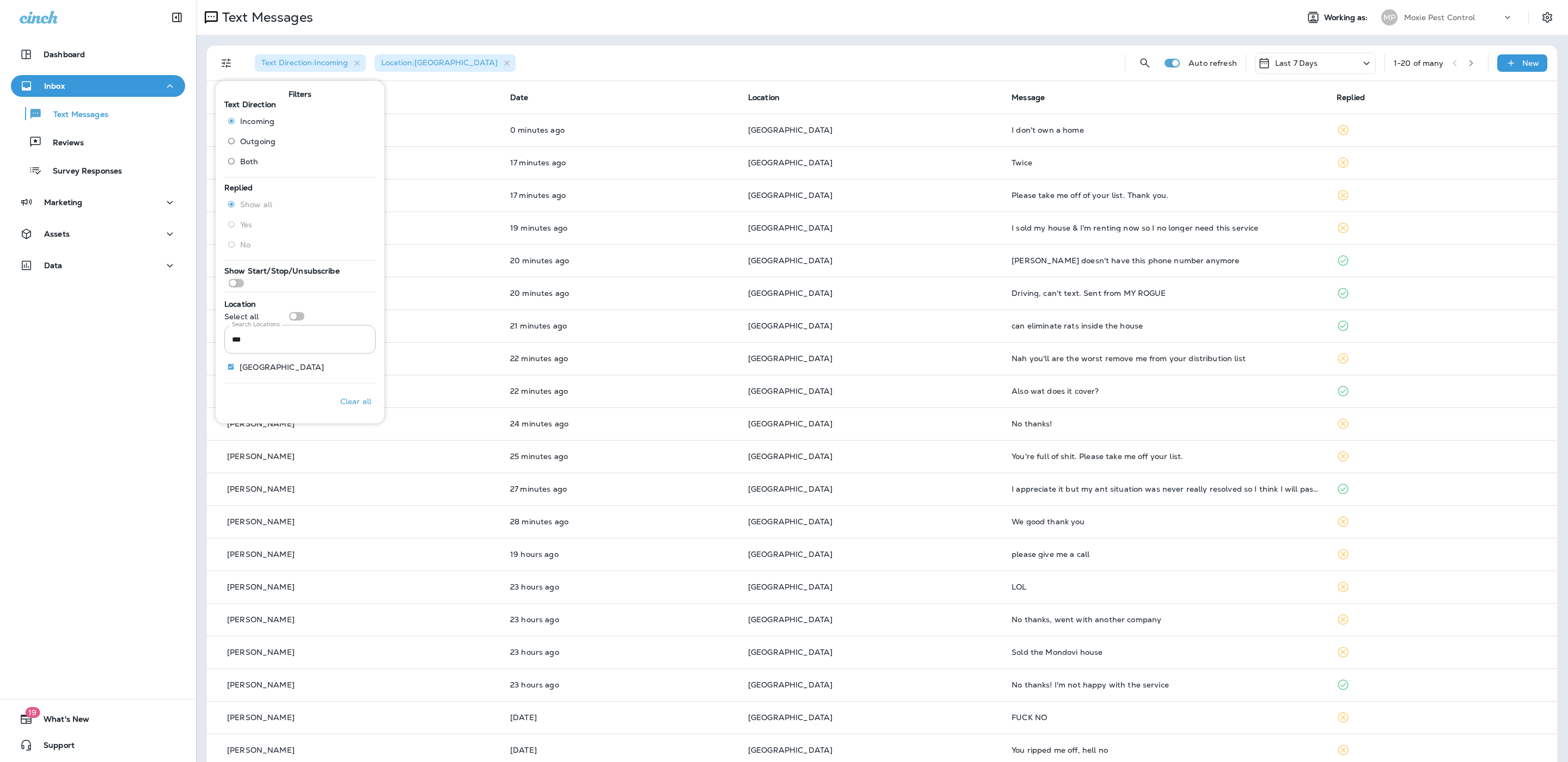
click at [651, 22] on div "Text Messages" at bounding box center [742, 17] width 1093 height 22
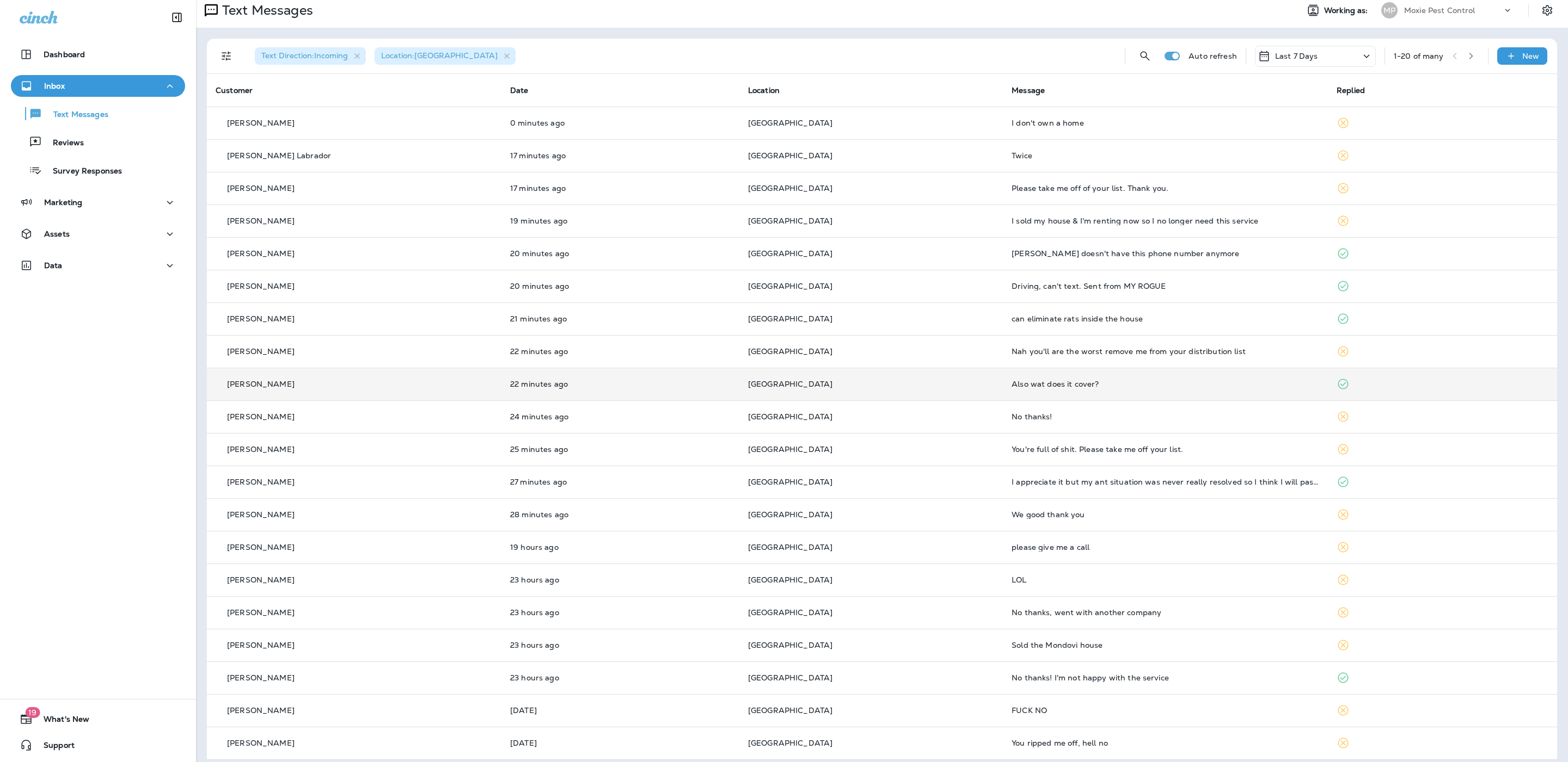
scroll to position [15, 0]
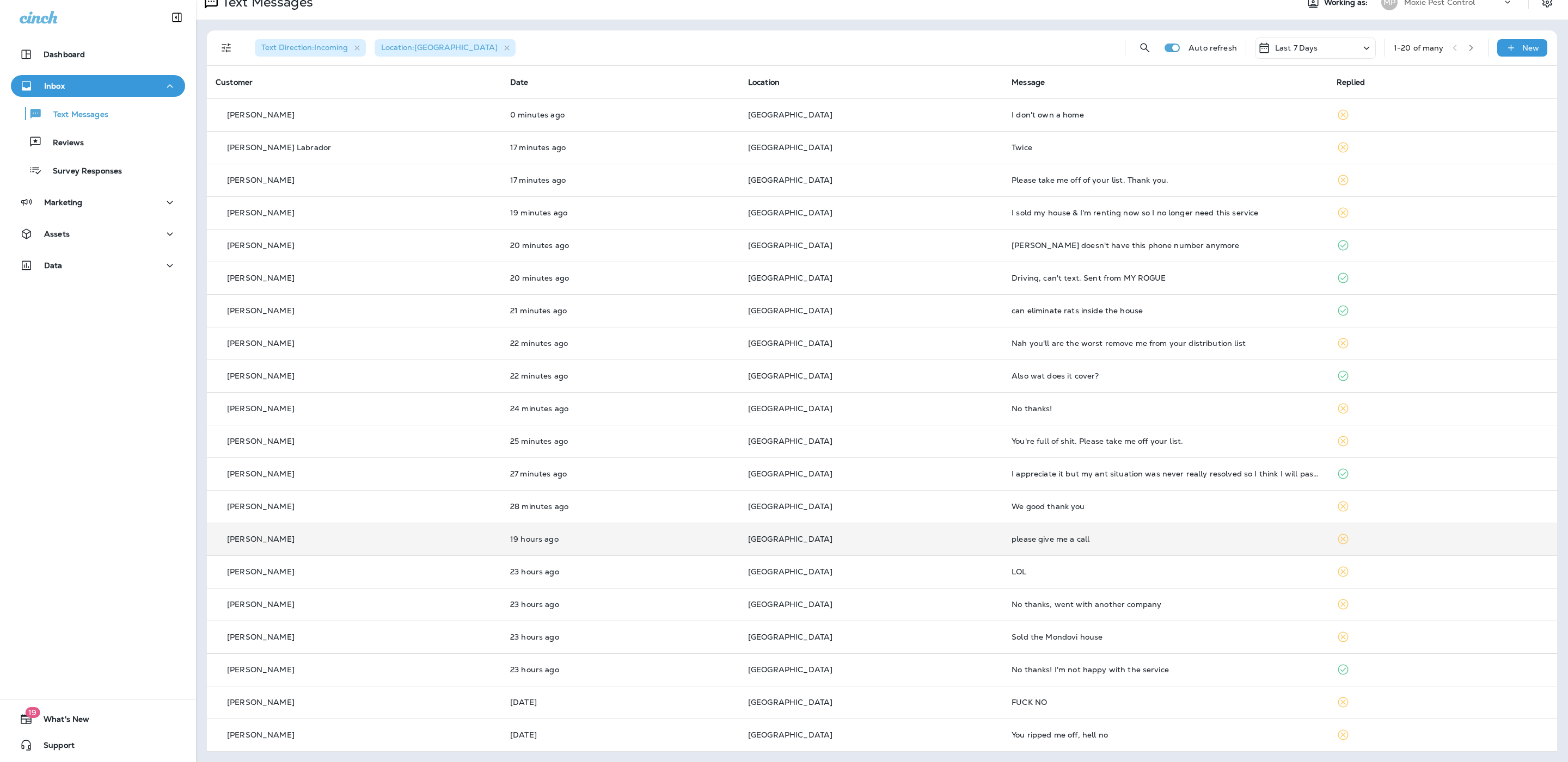
click at [799, 537] on div "please give me a call" at bounding box center [1165, 539] width 308 height 9
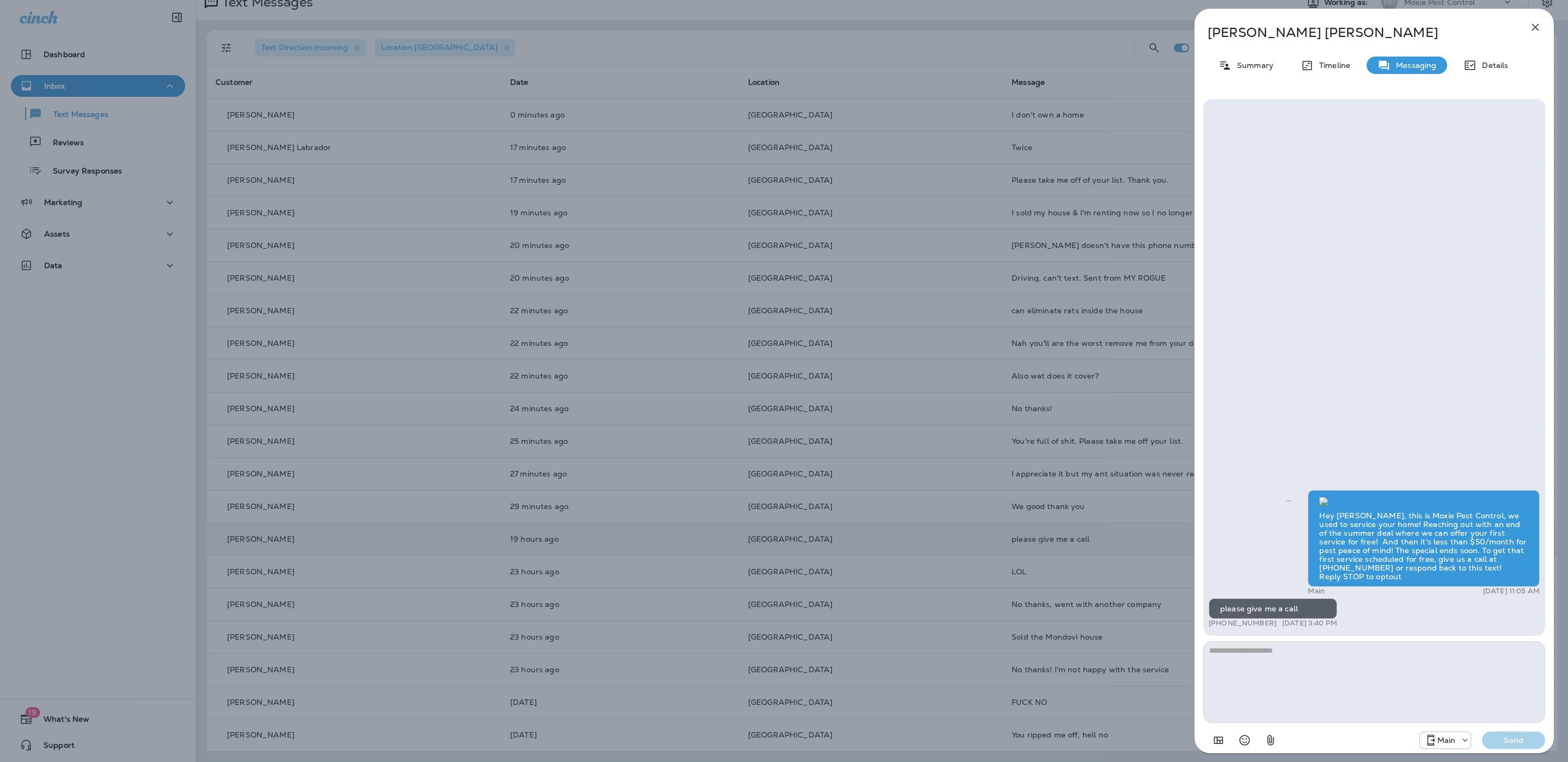
click at [799, 626] on p "+1 (419) 574-8177" at bounding box center [1242, 623] width 69 height 9
copy p "+1 (419) 574-8177"
click at [799, 665] on textarea at bounding box center [1374, 682] width 342 height 82
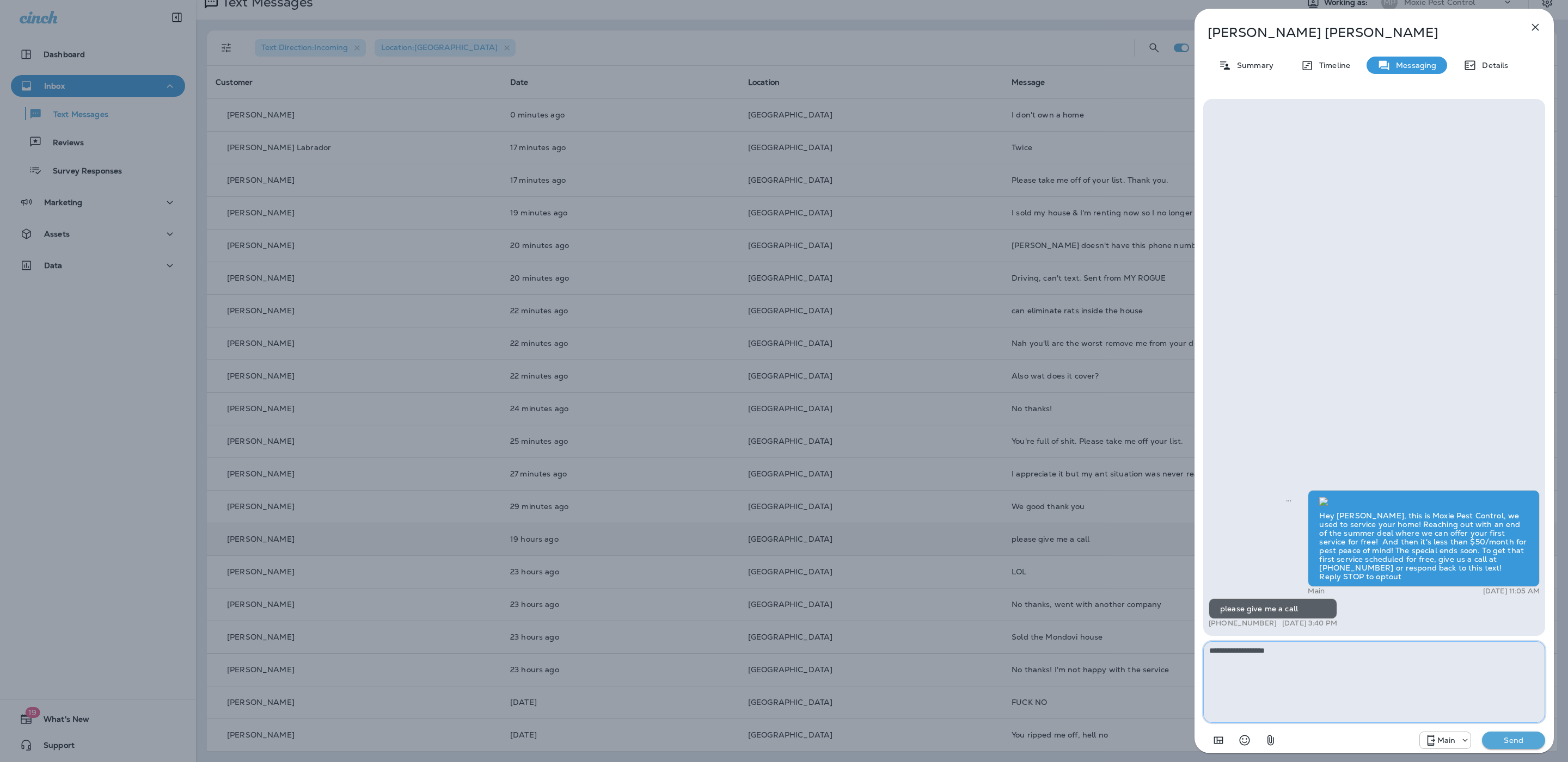
type textarea "**********"
click at [799, 744] on p "Send" at bounding box center [1513, 741] width 45 height 10
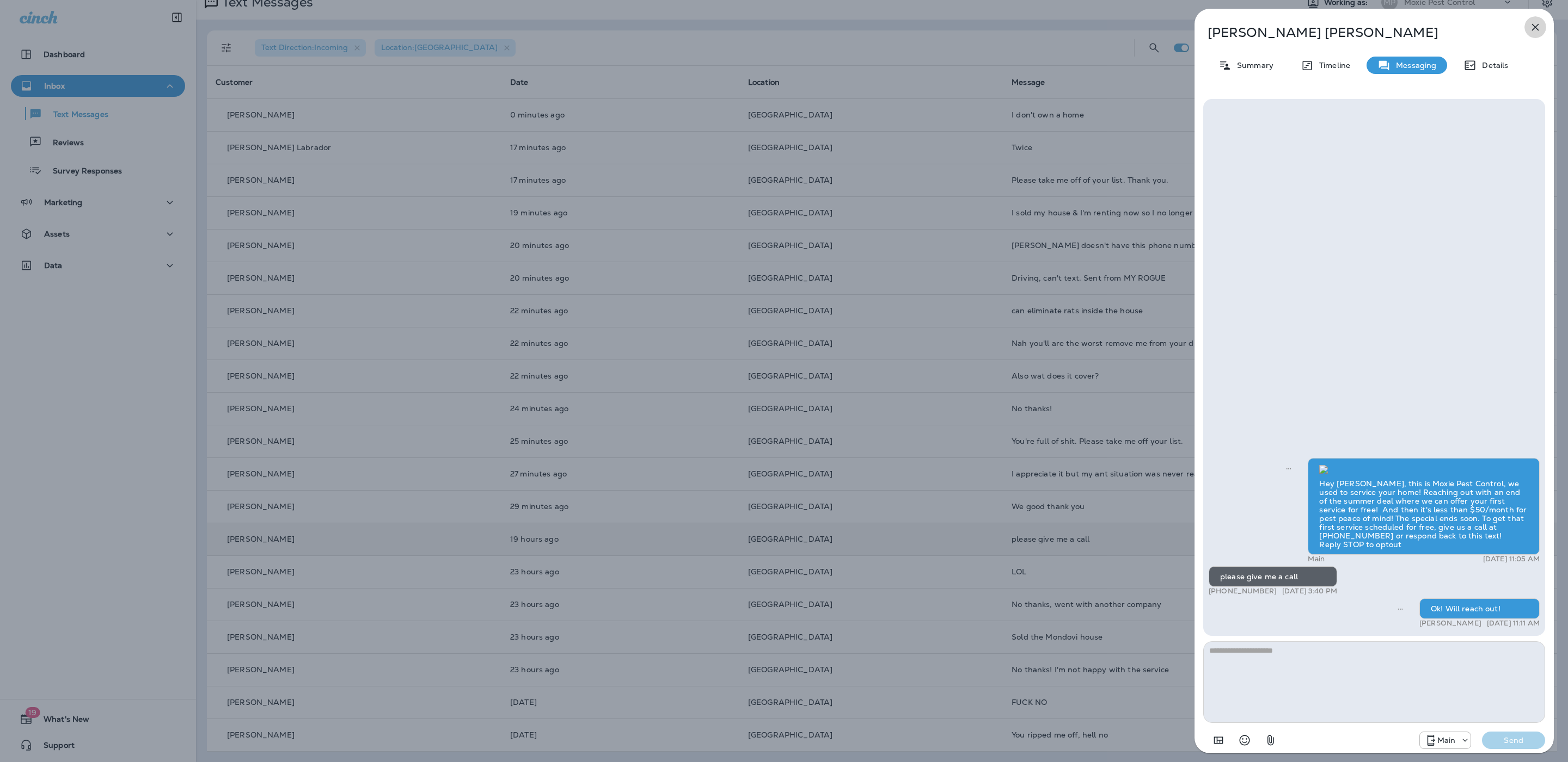
click at [799, 26] on icon "button" at bounding box center [1534, 27] width 7 height 7
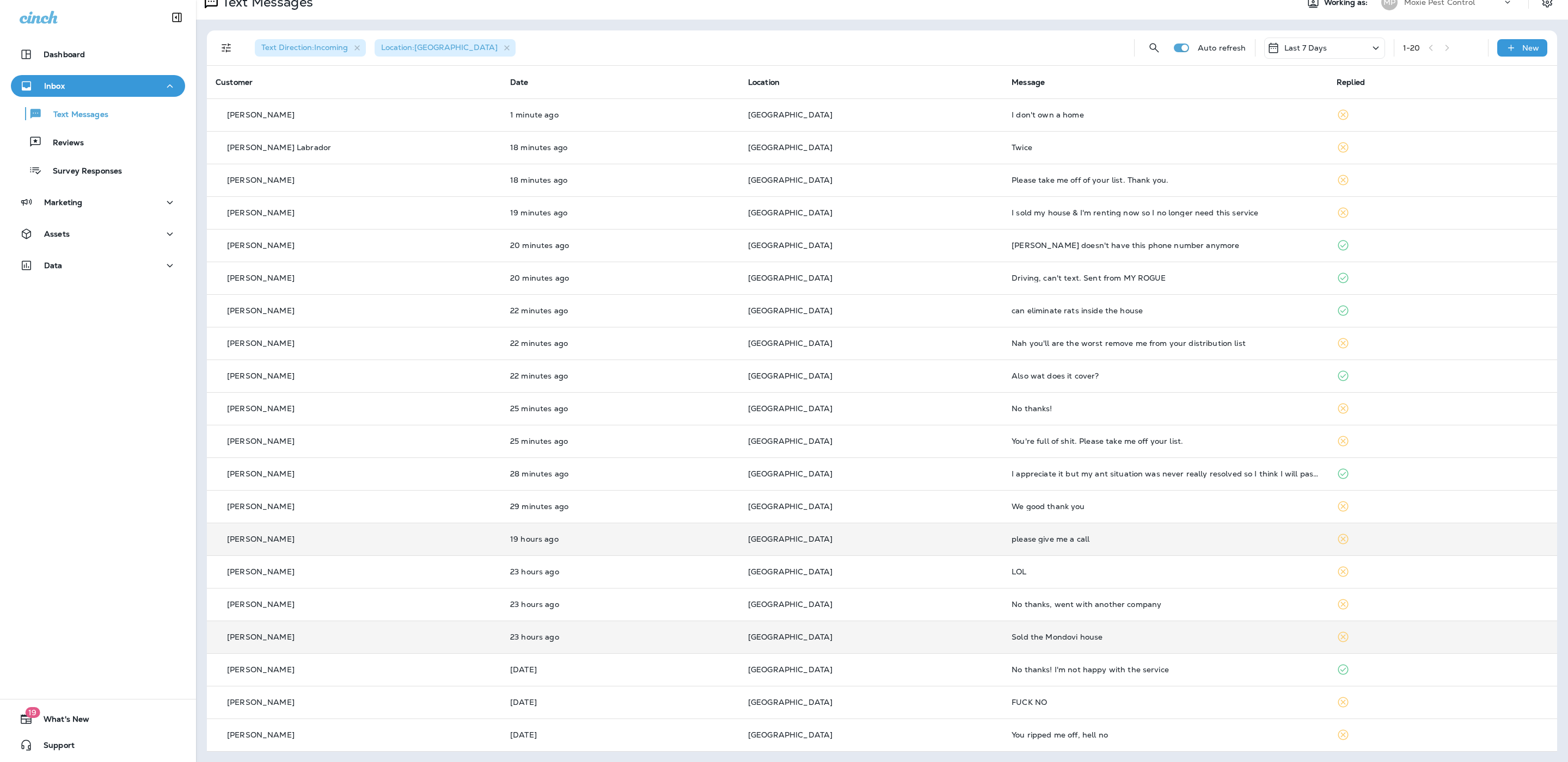
click at [799, 644] on td "Sold the Mondovi house" at bounding box center [1165, 638] width 325 height 33
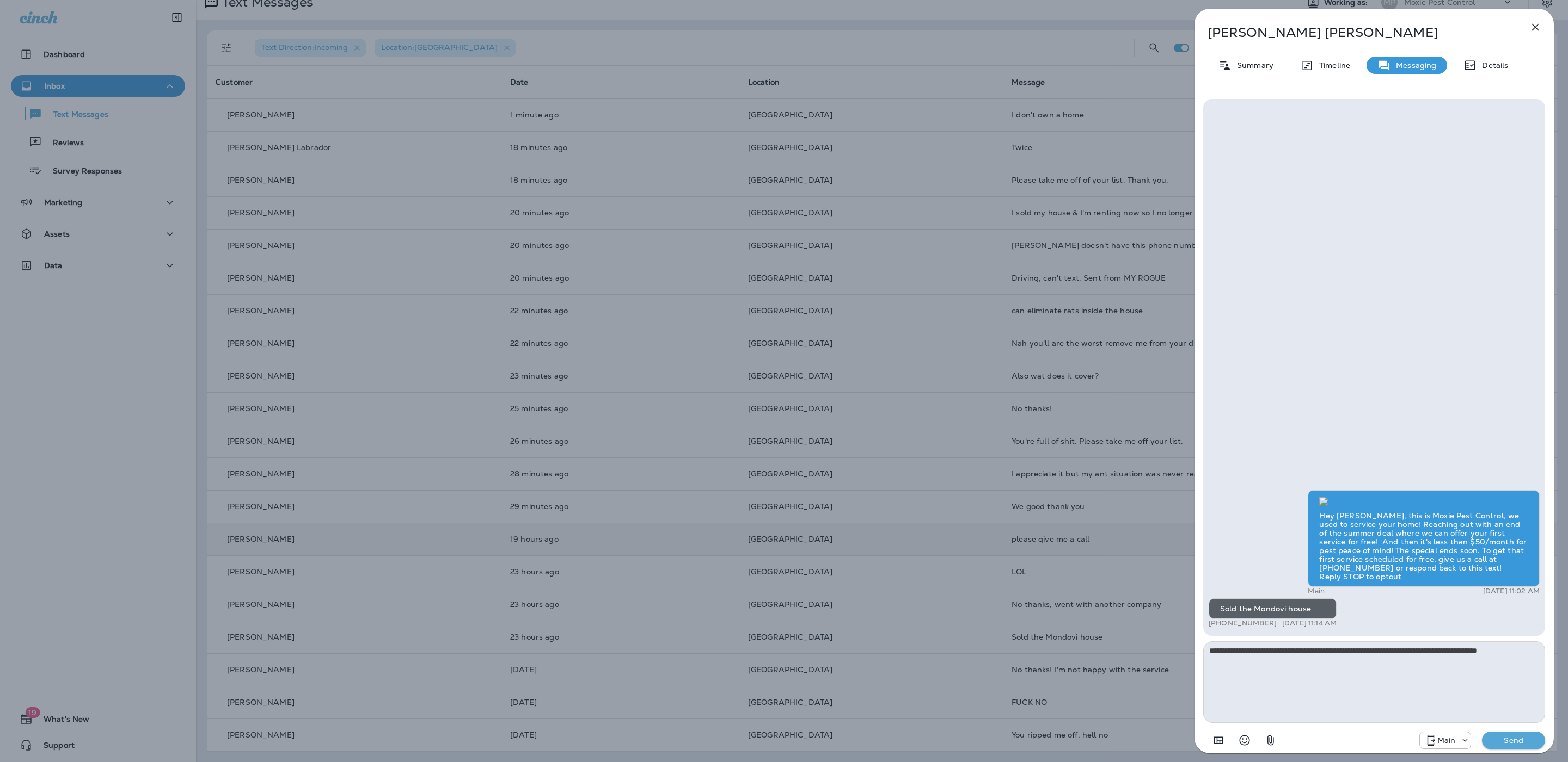
type textarea "**********"
click at [799, 744] on p "Send" at bounding box center [1513, 741] width 45 height 10
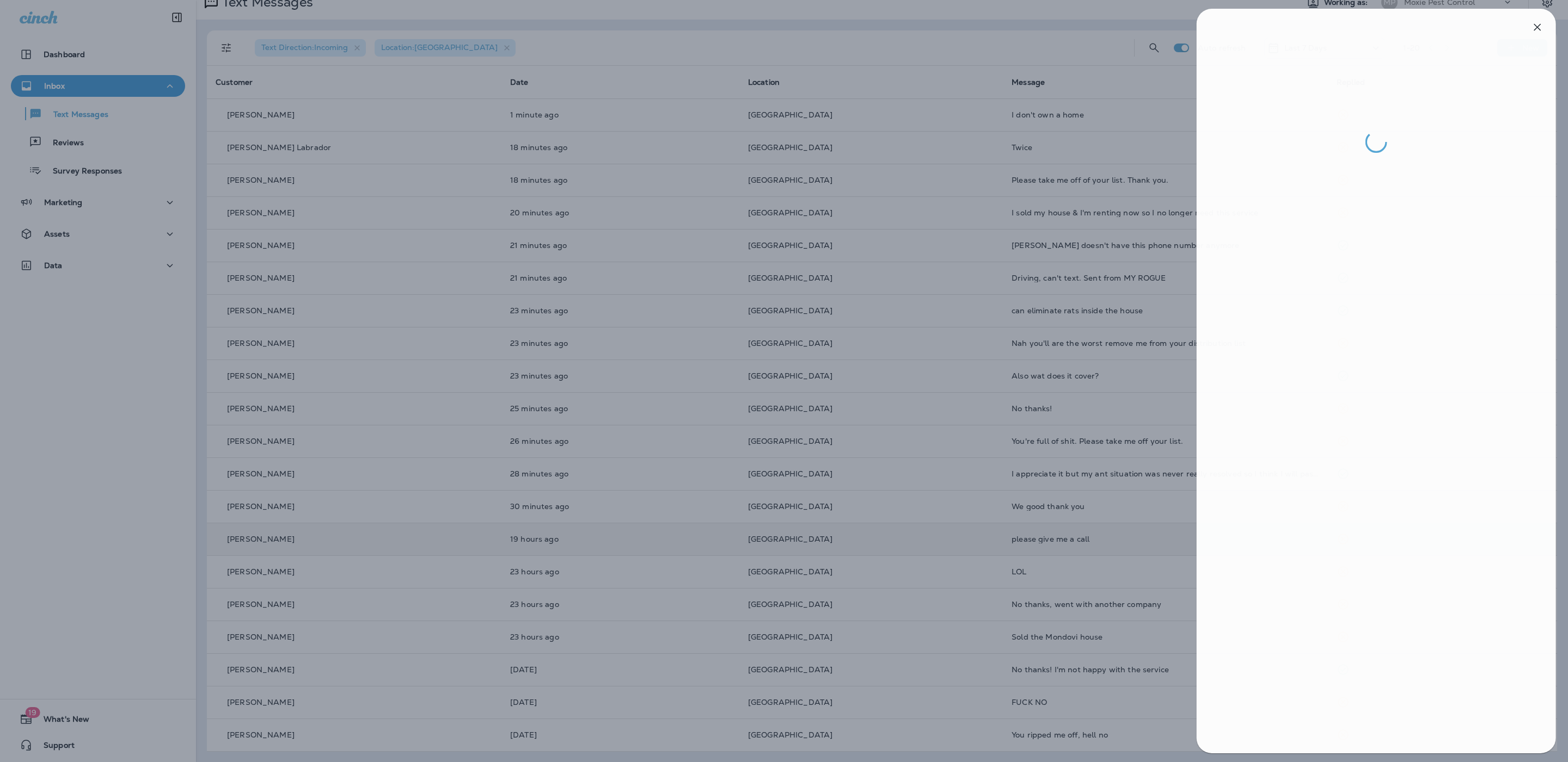
click at [799, 495] on div at bounding box center [785, 381] width 1568 height 762
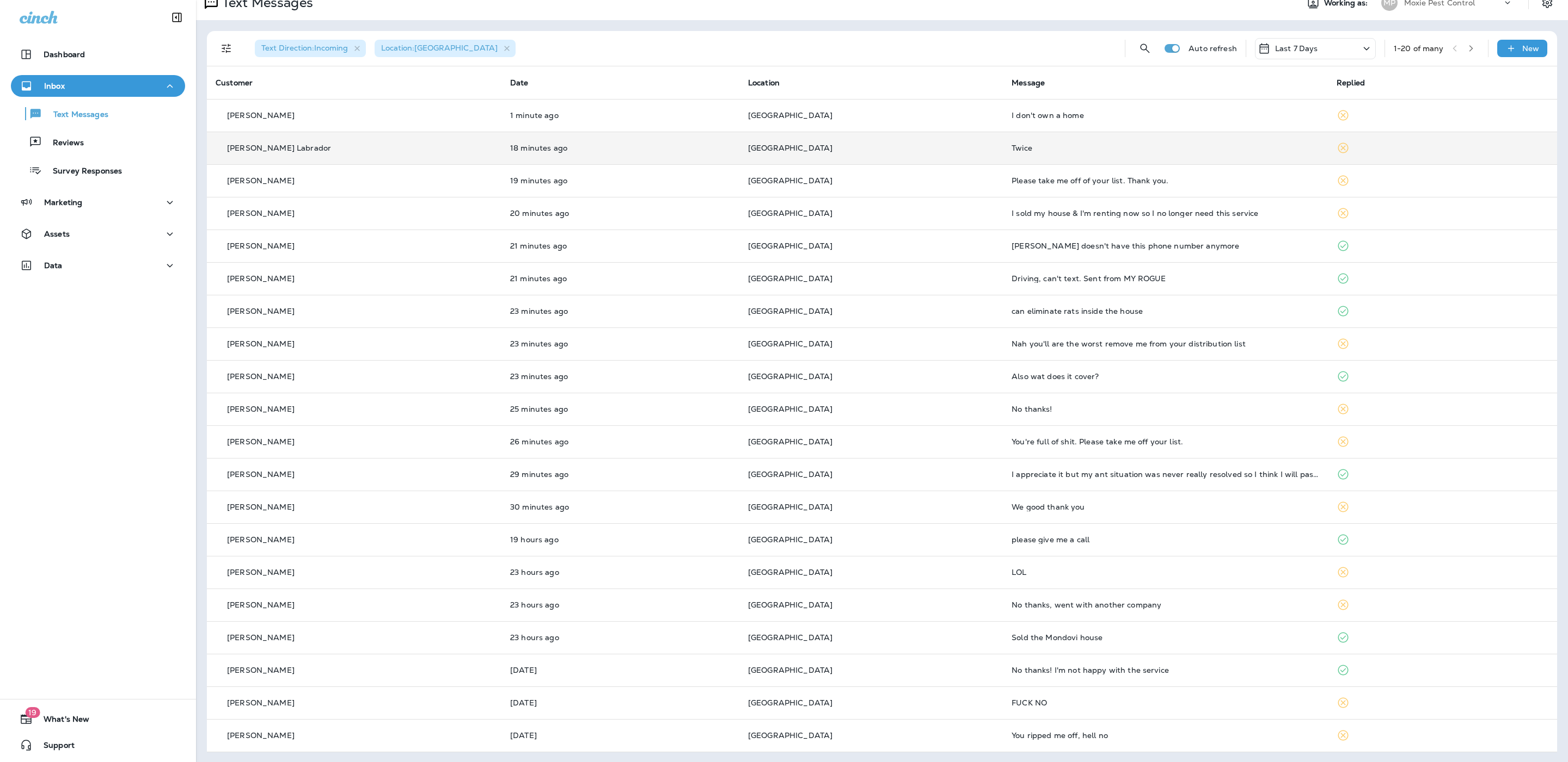
scroll to position [15, 0]
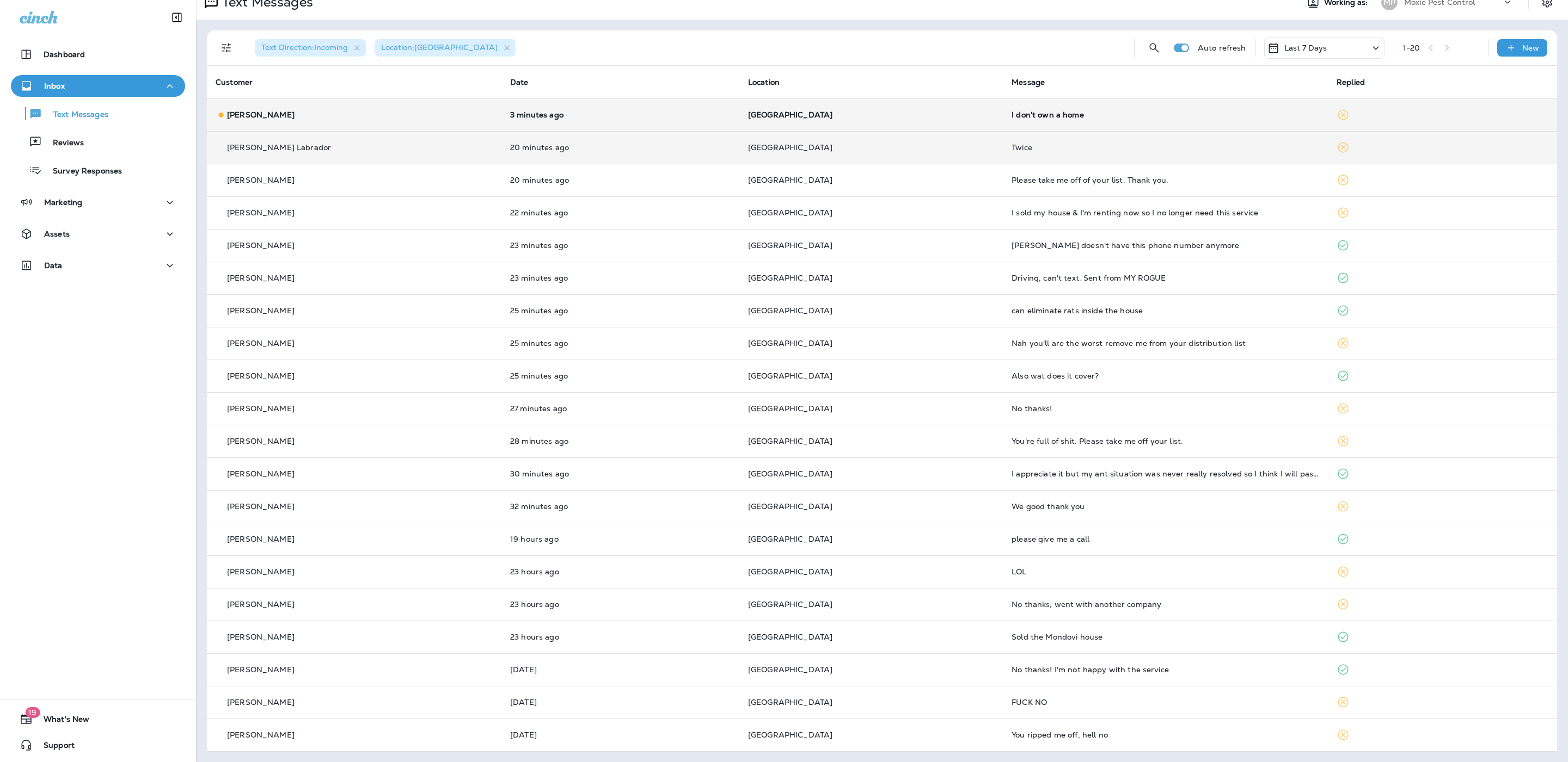
click at [571, 120] on td "3 minutes ago" at bounding box center [620, 115] width 238 height 33
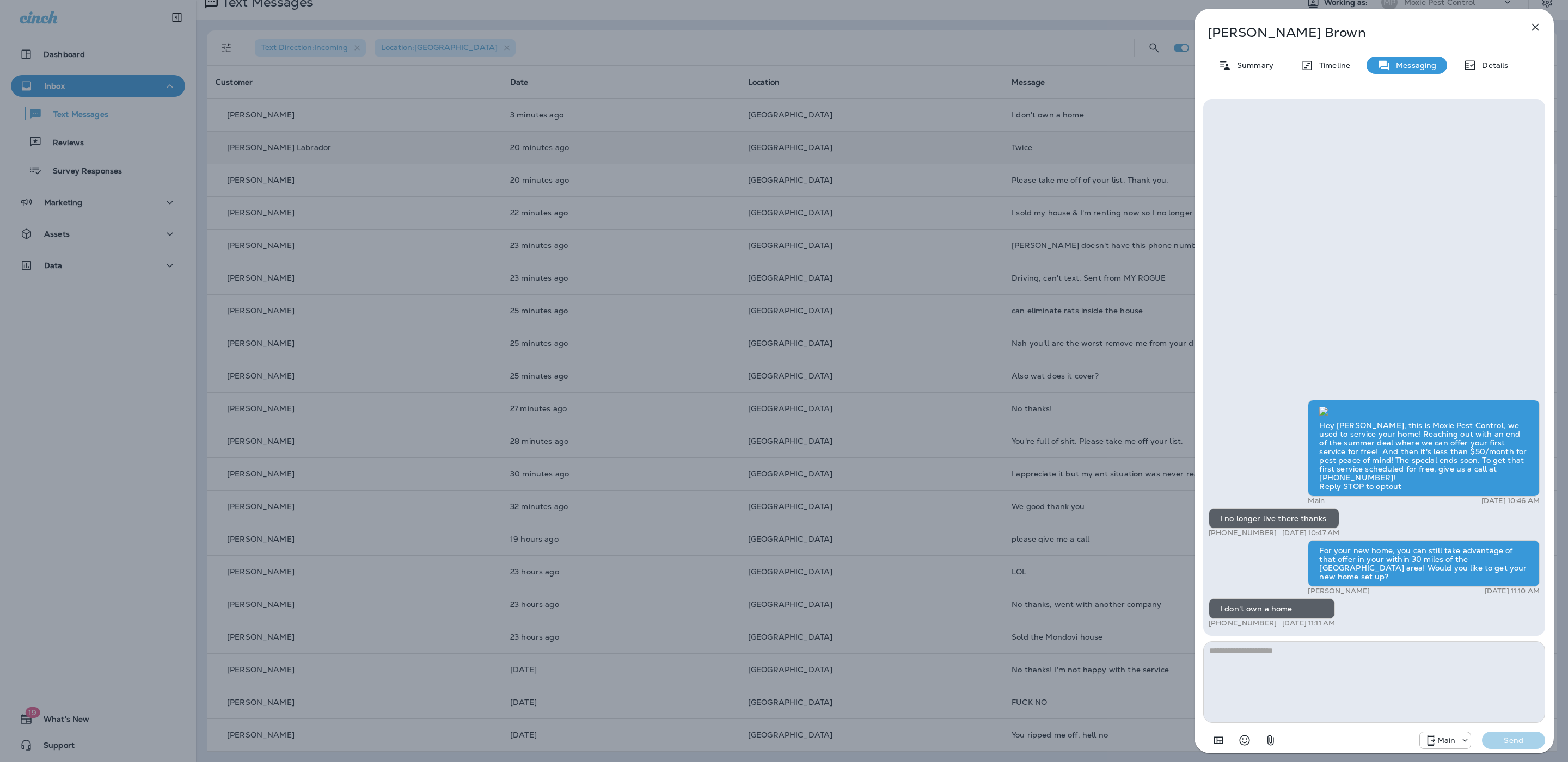
click at [1270, 400] on div "Hey [PERSON_NAME], this is Moxie Pest Control, we used to service your home! Re…" at bounding box center [1373, 515] width 331 height 231
click at [1533, 22] on icon "button" at bounding box center [1535, 27] width 14 height 14
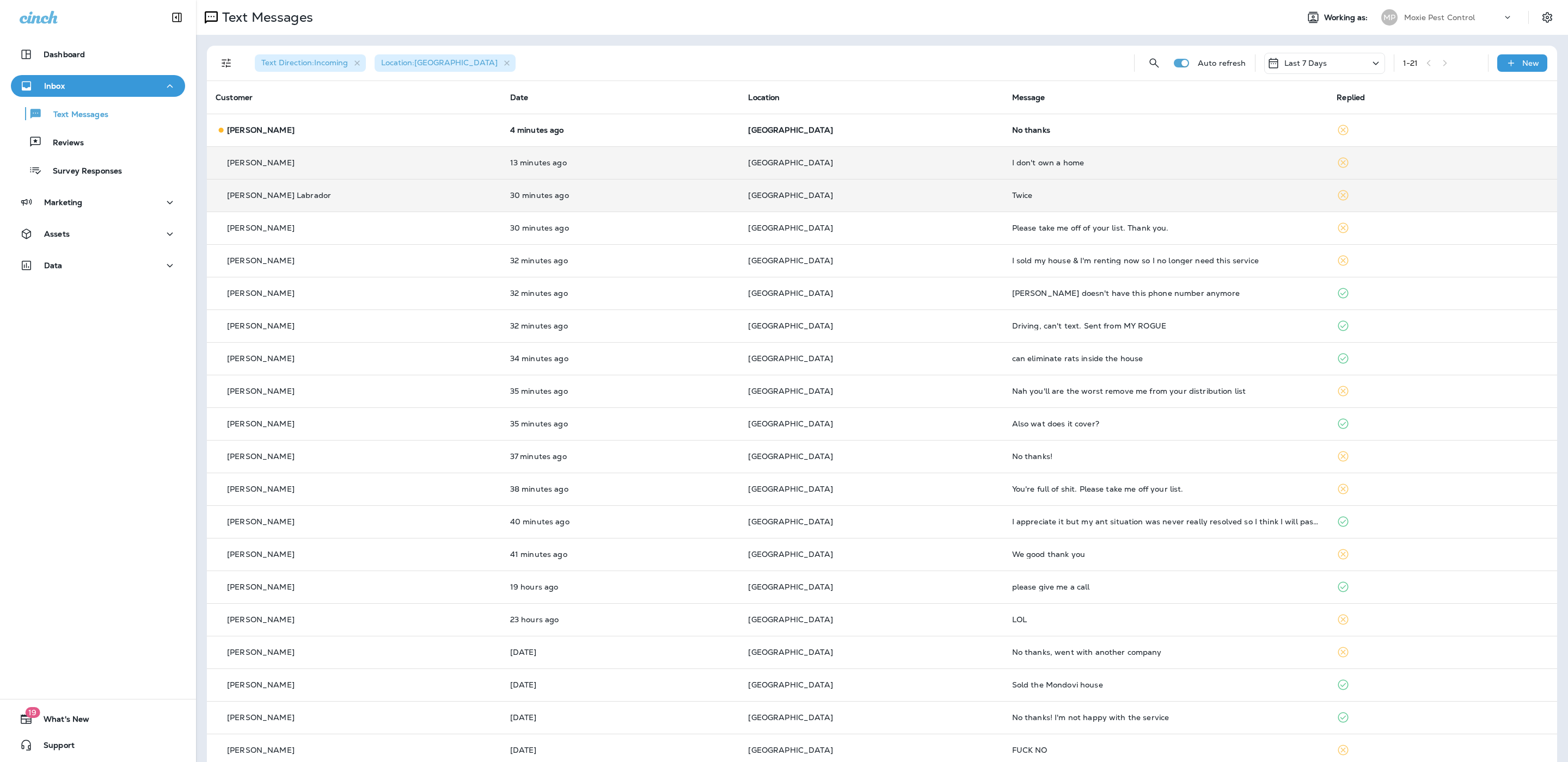
click at [944, 194] on p "[GEOGRAPHIC_DATA]" at bounding box center [870, 195] width 246 height 9
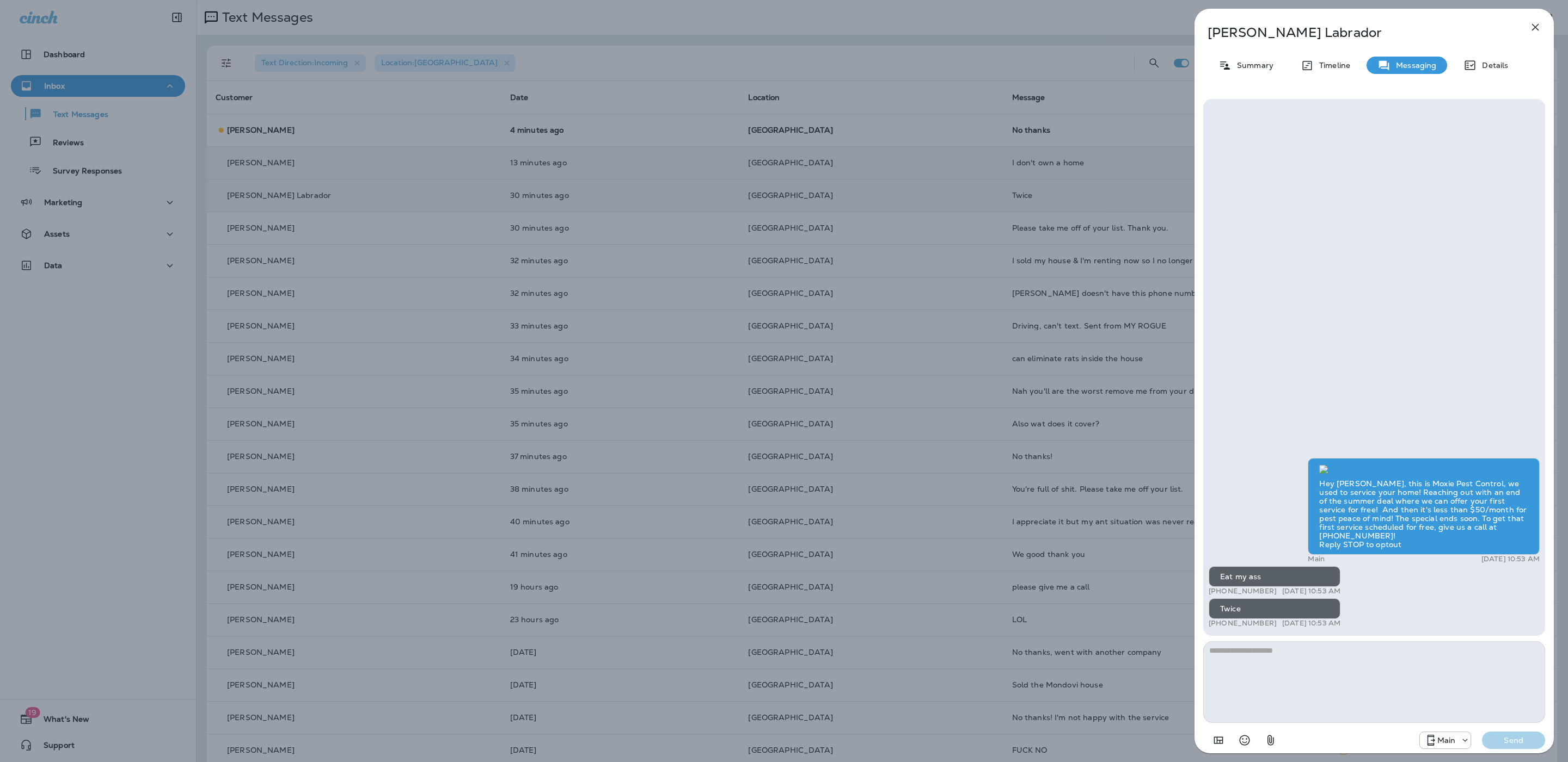
click at [1426, 605] on div "Hey [PERSON_NAME], this is Moxie Pest Control, we used to service your home! Re…" at bounding box center [1373, 544] width 331 height 173
drag, startPoint x: 1260, startPoint y: 612, endPoint x: 1210, endPoint y: 571, distance: 64.7
click at [1210, 571] on div "Hey [PERSON_NAME], this is Moxie Pest Control, we used to service your home! Re…" at bounding box center [1373, 544] width 331 height 173
click at [1252, 498] on div "Hey [PERSON_NAME], this is Moxie Pest Control, we used to service your home! Re…" at bounding box center [1373, 544] width 331 height 173
click at [1534, 23] on icon "button" at bounding box center [1535, 27] width 14 height 14
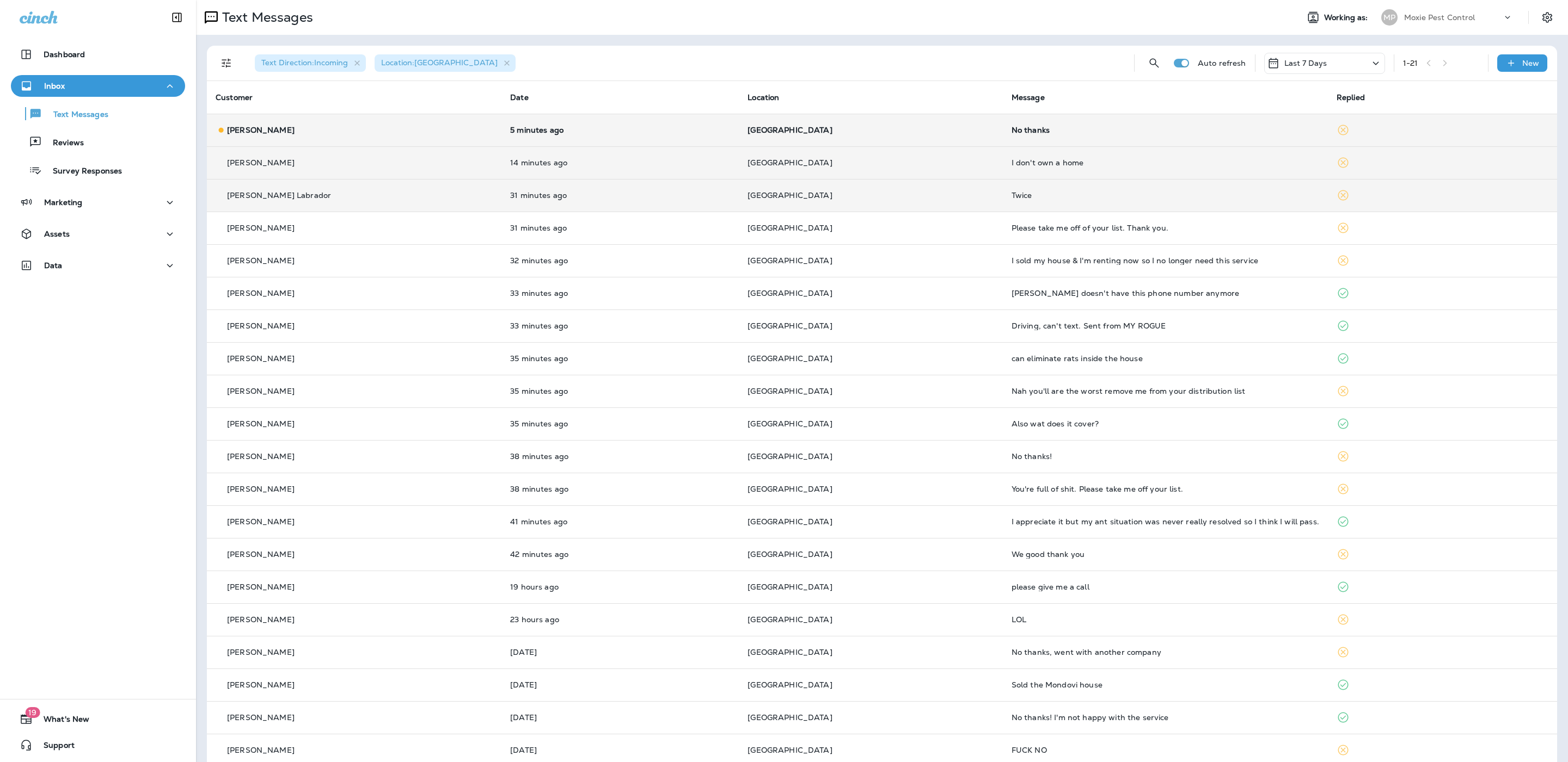
click at [846, 114] on td "[GEOGRAPHIC_DATA]" at bounding box center [871, 130] width 264 height 33
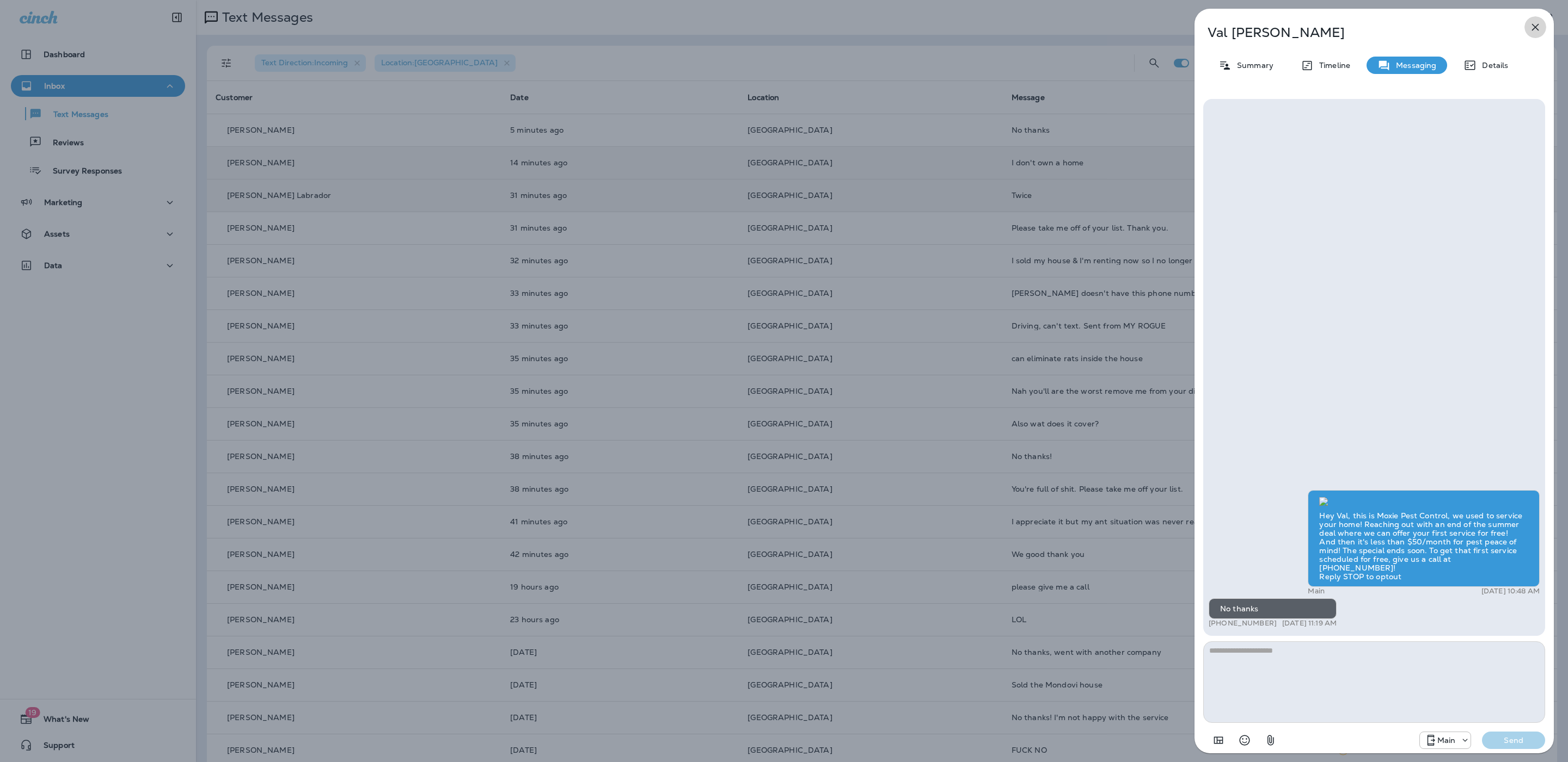
click at [1531, 19] on button "button" at bounding box center [1535, 27] width 22 height 22
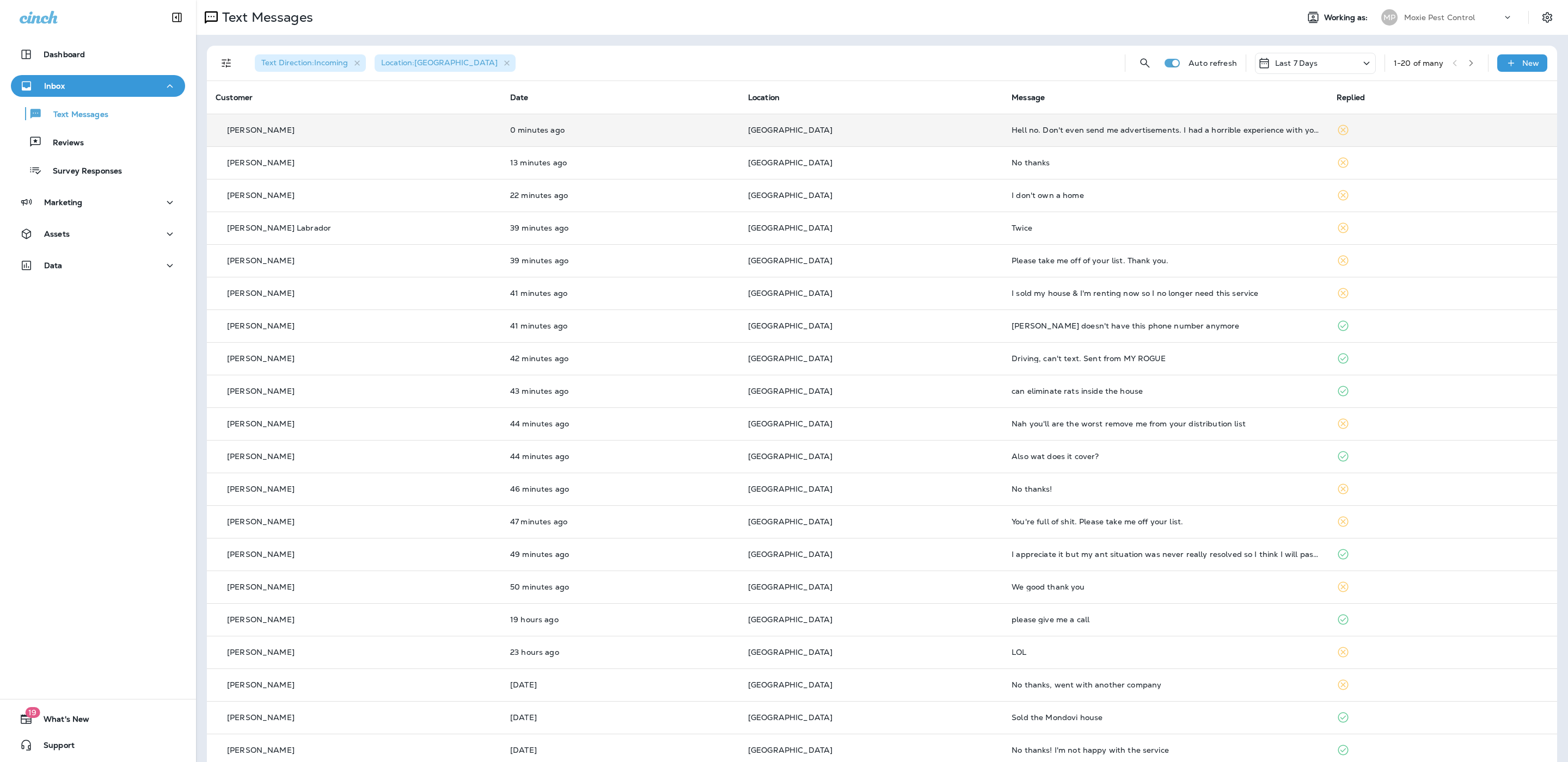
click at [1065, 120] on td "Hell no. Don't even send me advertisements. I had a horrible experience with yo…" at bounding box center [1165, 130] width 325 height 33
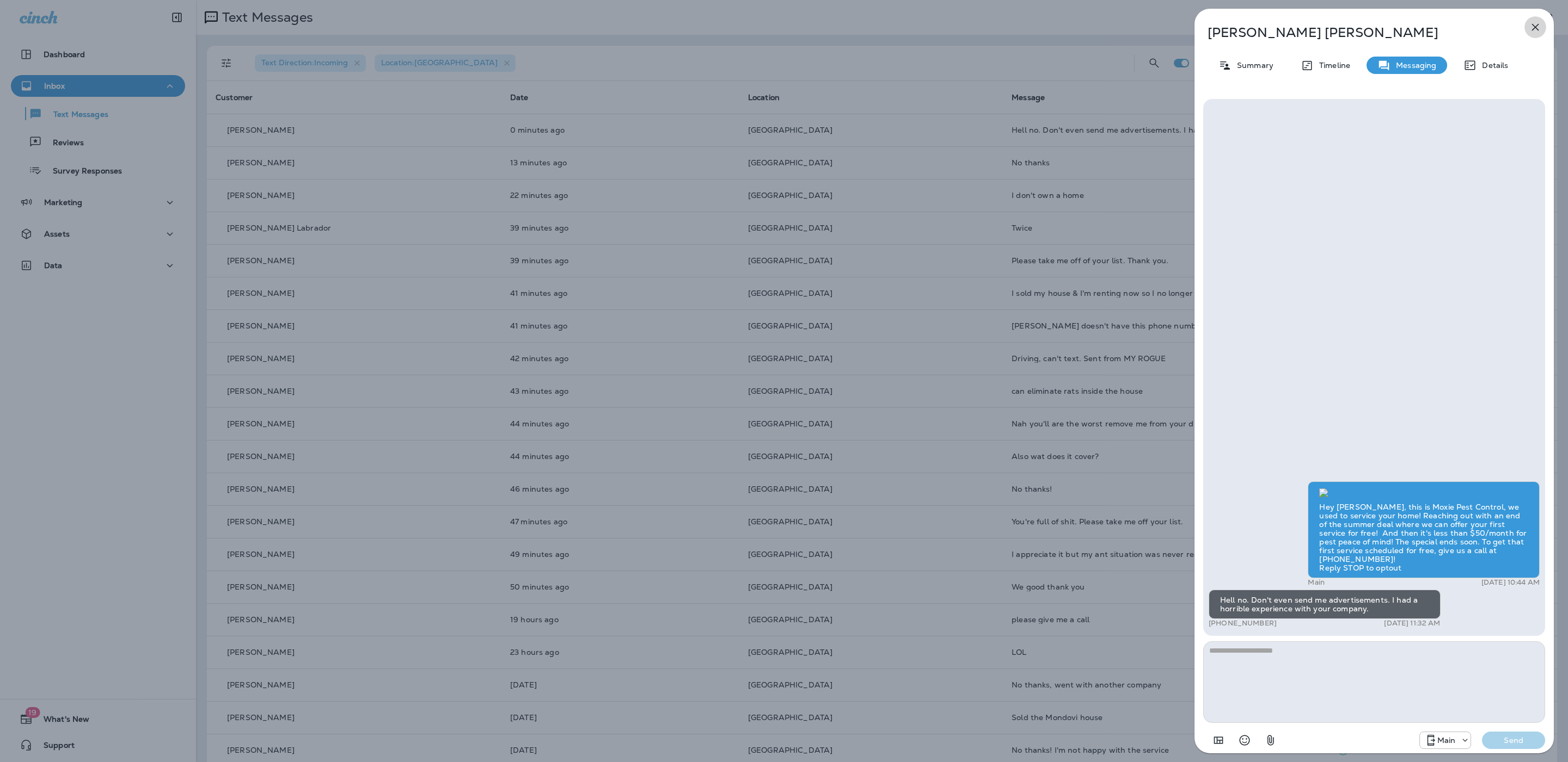
click at [1539, 23] on button "button" at bounding box center [1535, 27] width 22 height 22
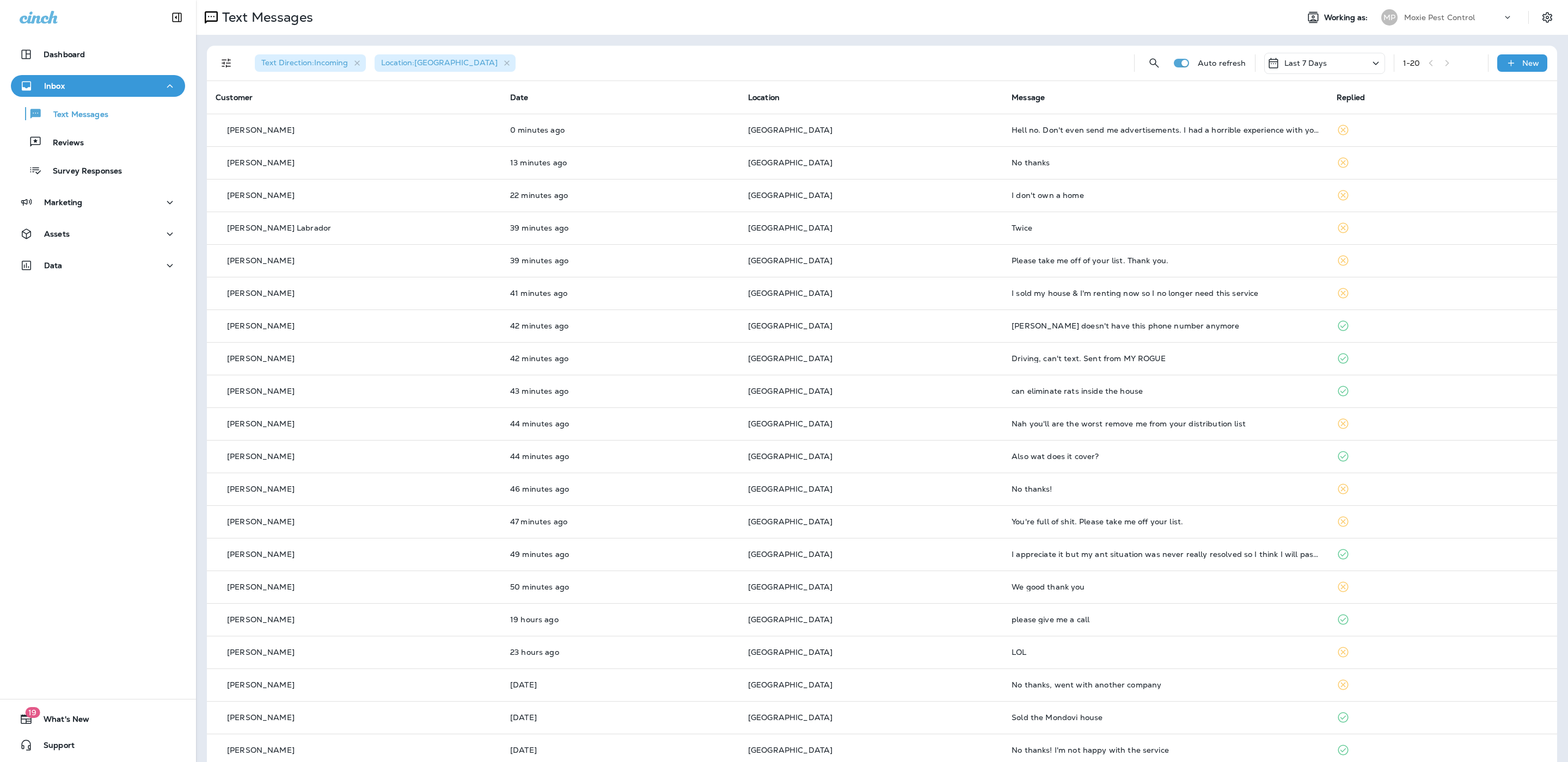
click at [1001, 42] on div at bounding box center [784, 381] width 1568 height 762
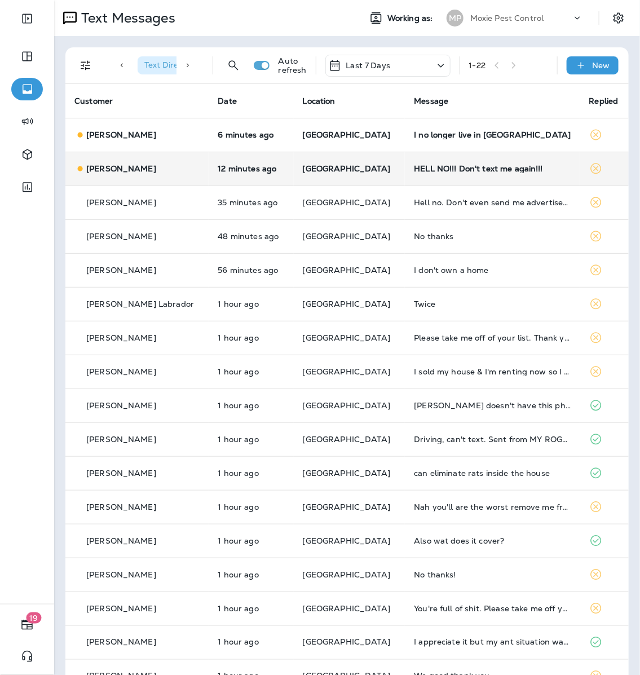
click at [454, 173] on td "HELL NO!!! Don't text me again!!!" at bounding box center [492, 169] width 175 height 34
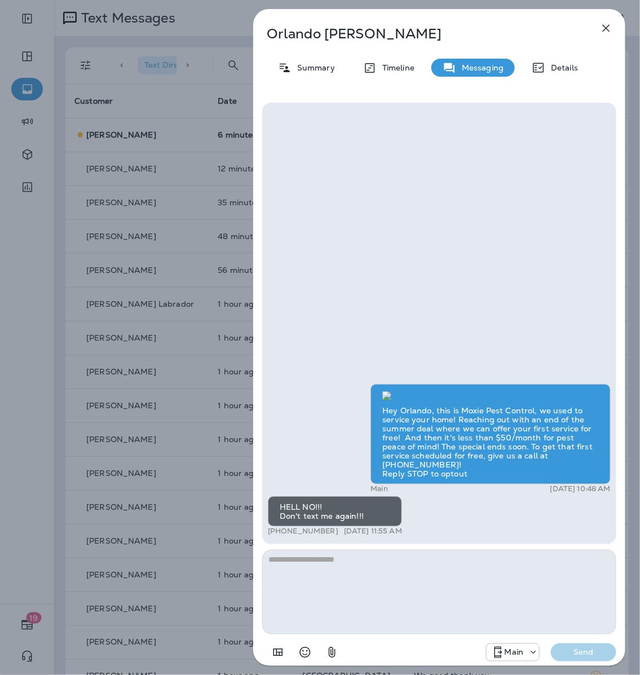
click at [607, 30] on icon "button" at bounding box center [607, 28] width 14 height 14
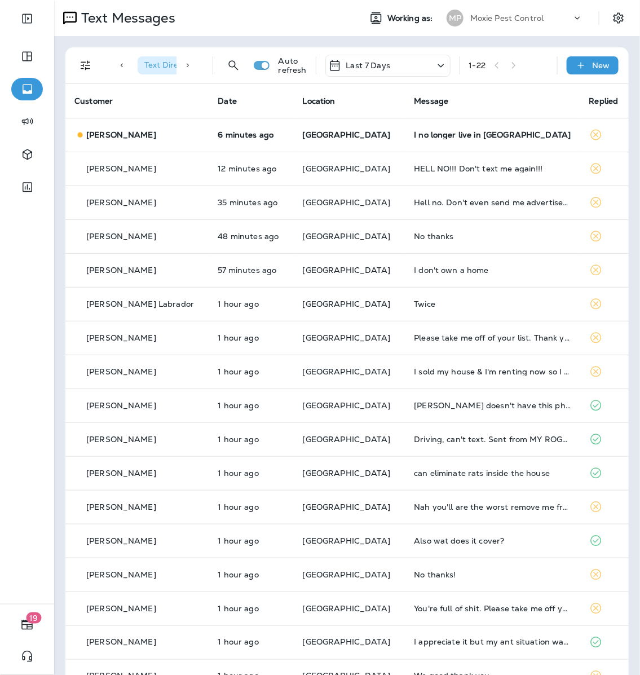
click at [454, 136] on div "I no longer live in fl" at bounding box center [492, 134] width 157 height 9
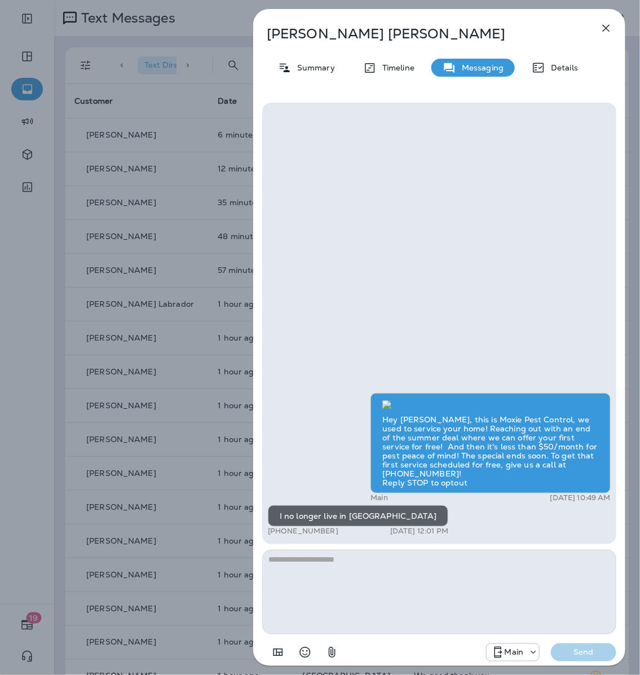
click at [434, 567] on textarea at bounding box center [439, 592] width 354 height 85
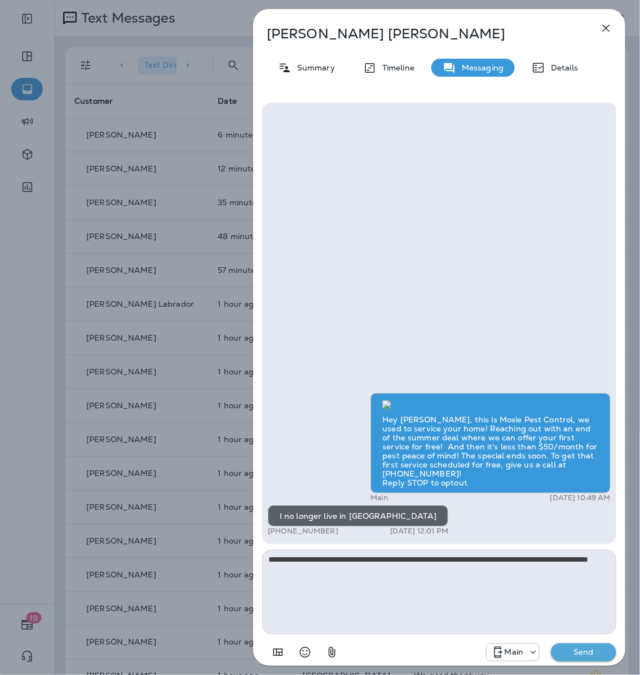
type textarea "**********"
click at [594, 658] on button "Send" at bounding box center [583, 653] width 65 height 18
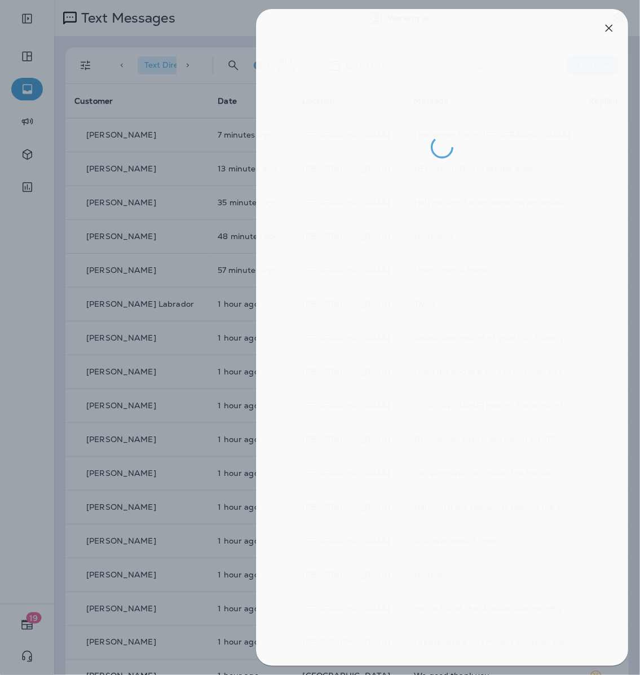
click at [206, 353] on div at bounding box center [323, 337] width 640 height 675
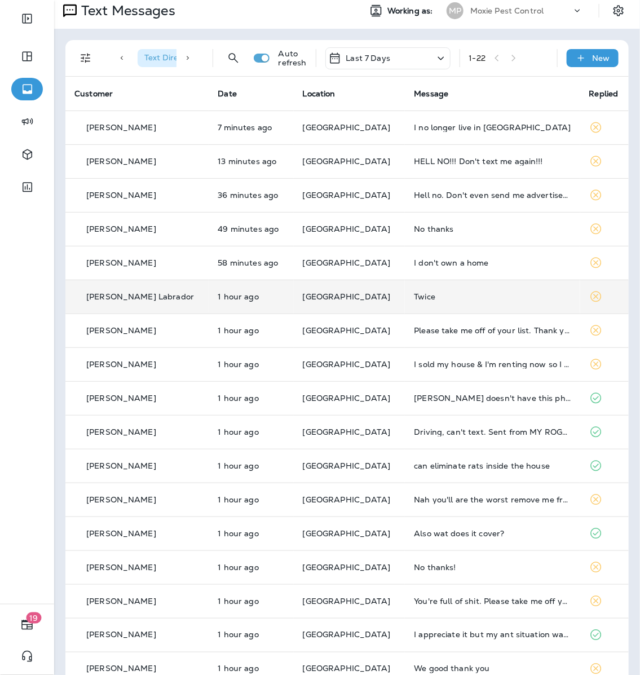
scroll to position [5, 0]
